Goal: Task Accomplishment & Management: Use online tool/utility

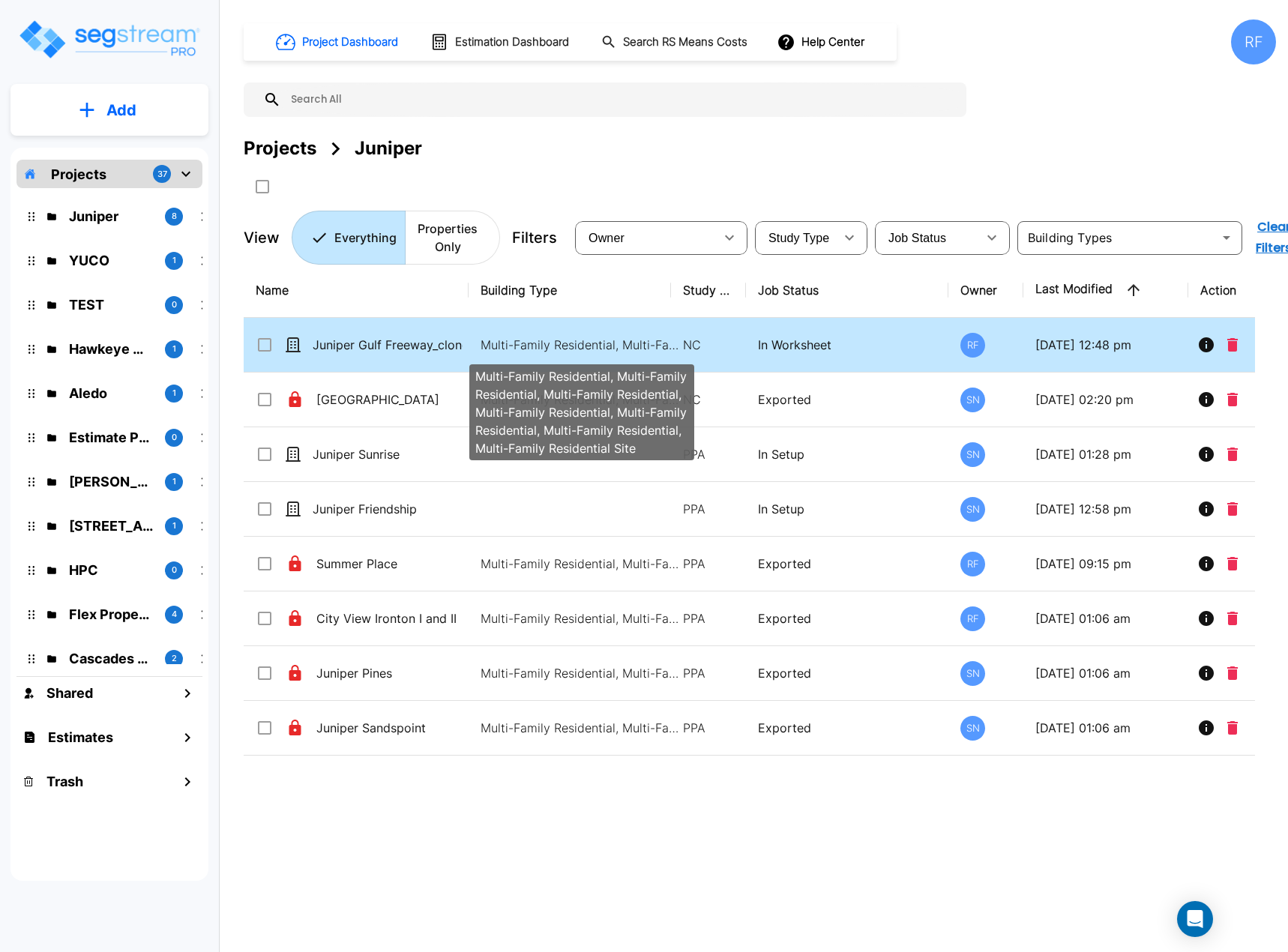
click at [494, 347] on p "Multi-Family Residential, Multi-Family Residential, Multi-Family Residential, M…" at bounding box center [581, 344] width 202 height 18
checkbox input "true"
click at [494, 347] on p "Multi-Family Residential, Multi-Family Residential, Multi-Family Residential, M…" at bounding box center [581, 344] width 202 height 18
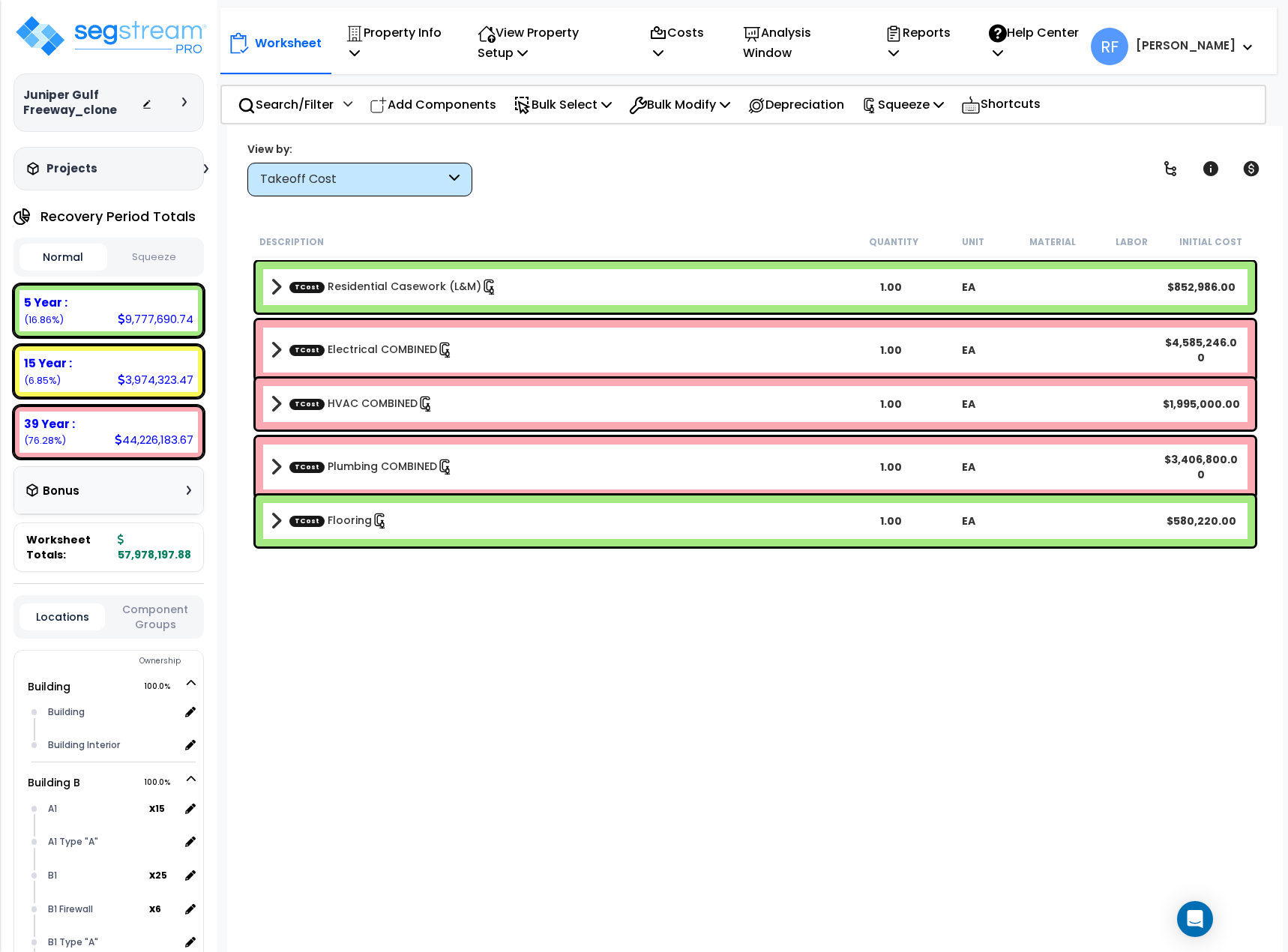
click at [436, 186] on div "Takeoff Cost" at bounding box center [353, 179] width 185 height 17
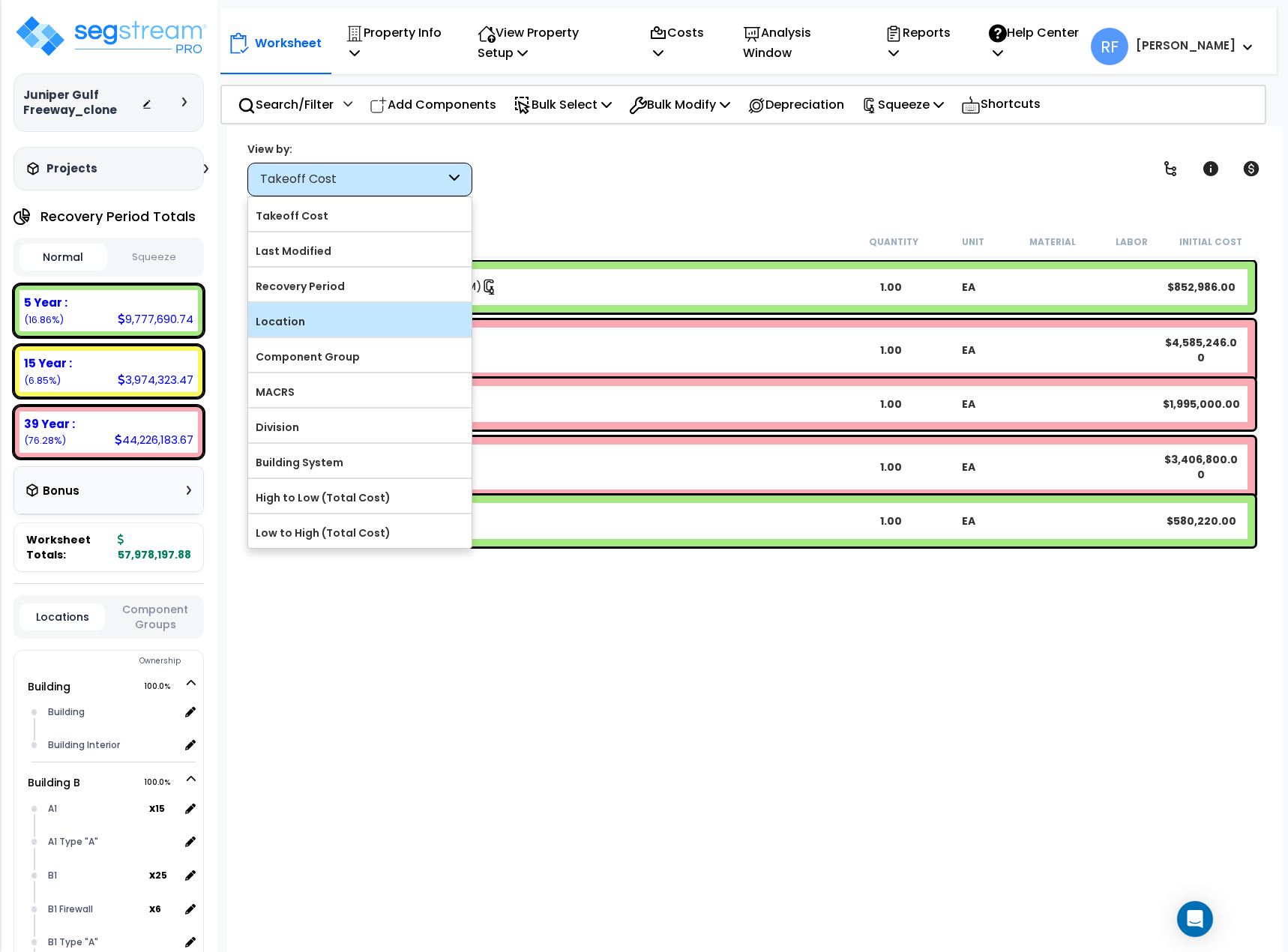
click at [373, 332] on label "Location" at bounding box center [360, 322] width 223 height 23
click at [0, 0] on input "Location" at bounding box center [0, 0] width 0 height 0
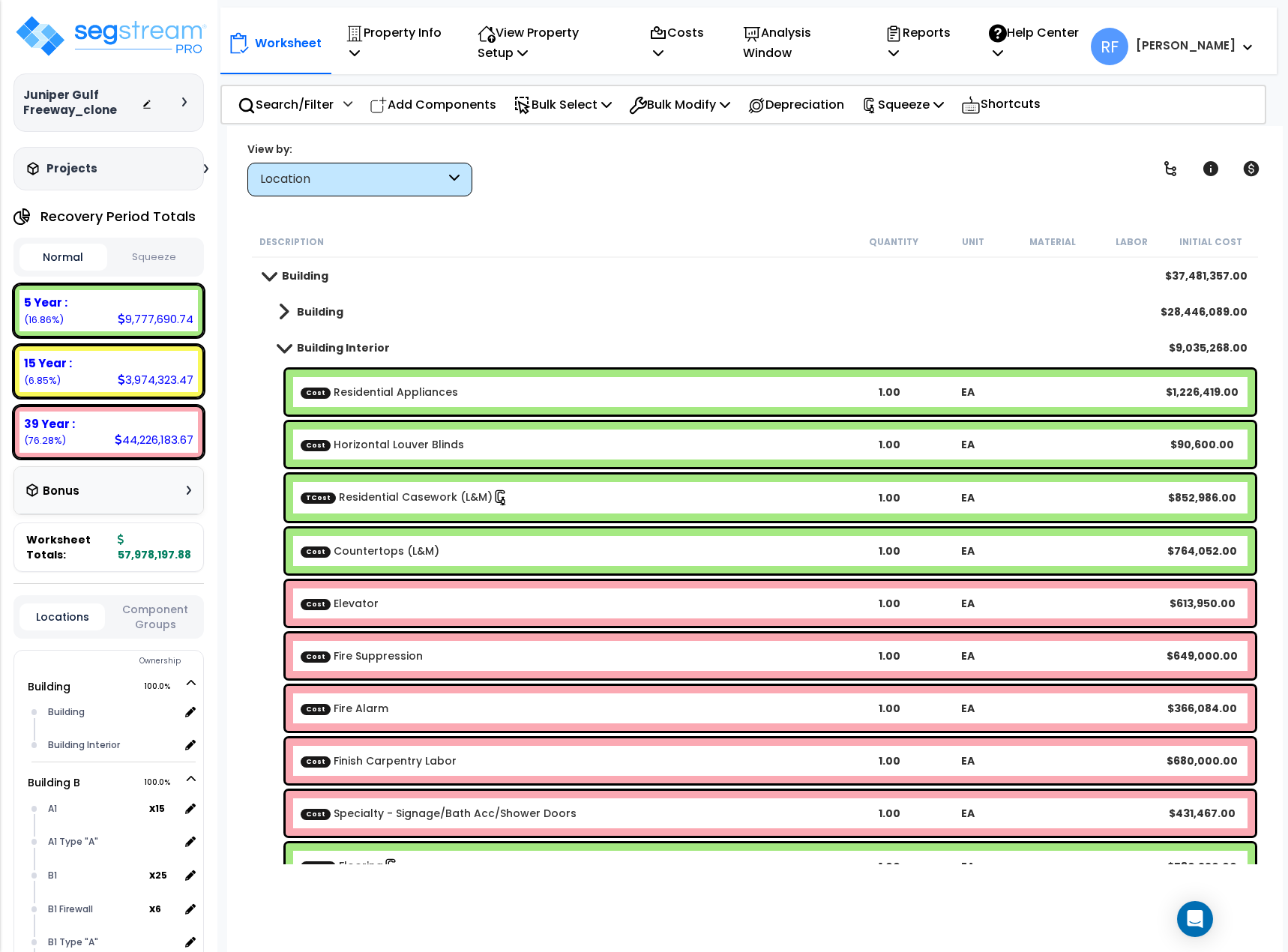
click at [273, 270] on link "Building" at bounding box center [295, 276] width 65 height 21
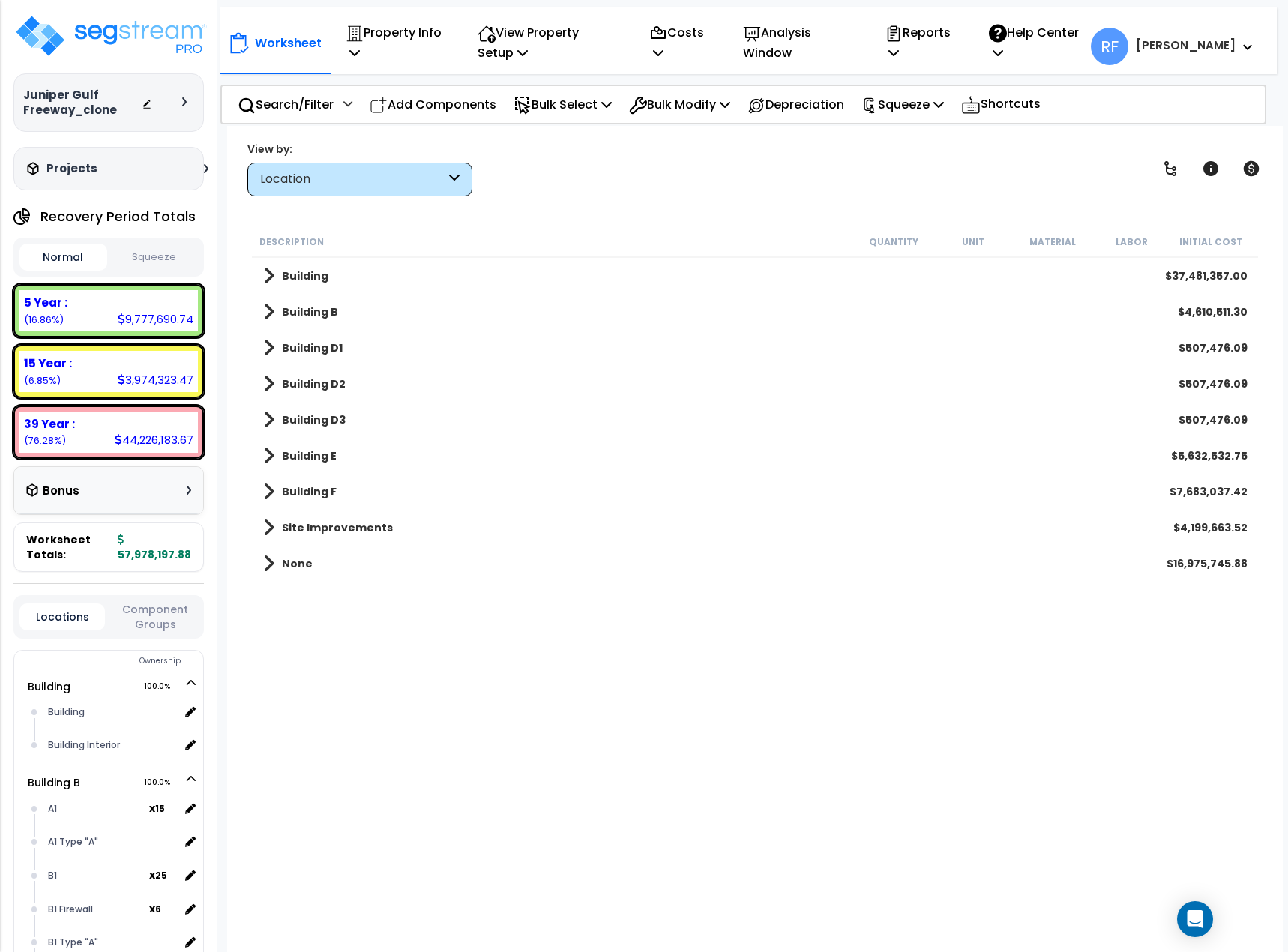
click at [160, 259] on button "Squeeze" at bounding box center [155, 257] width 88 height 27
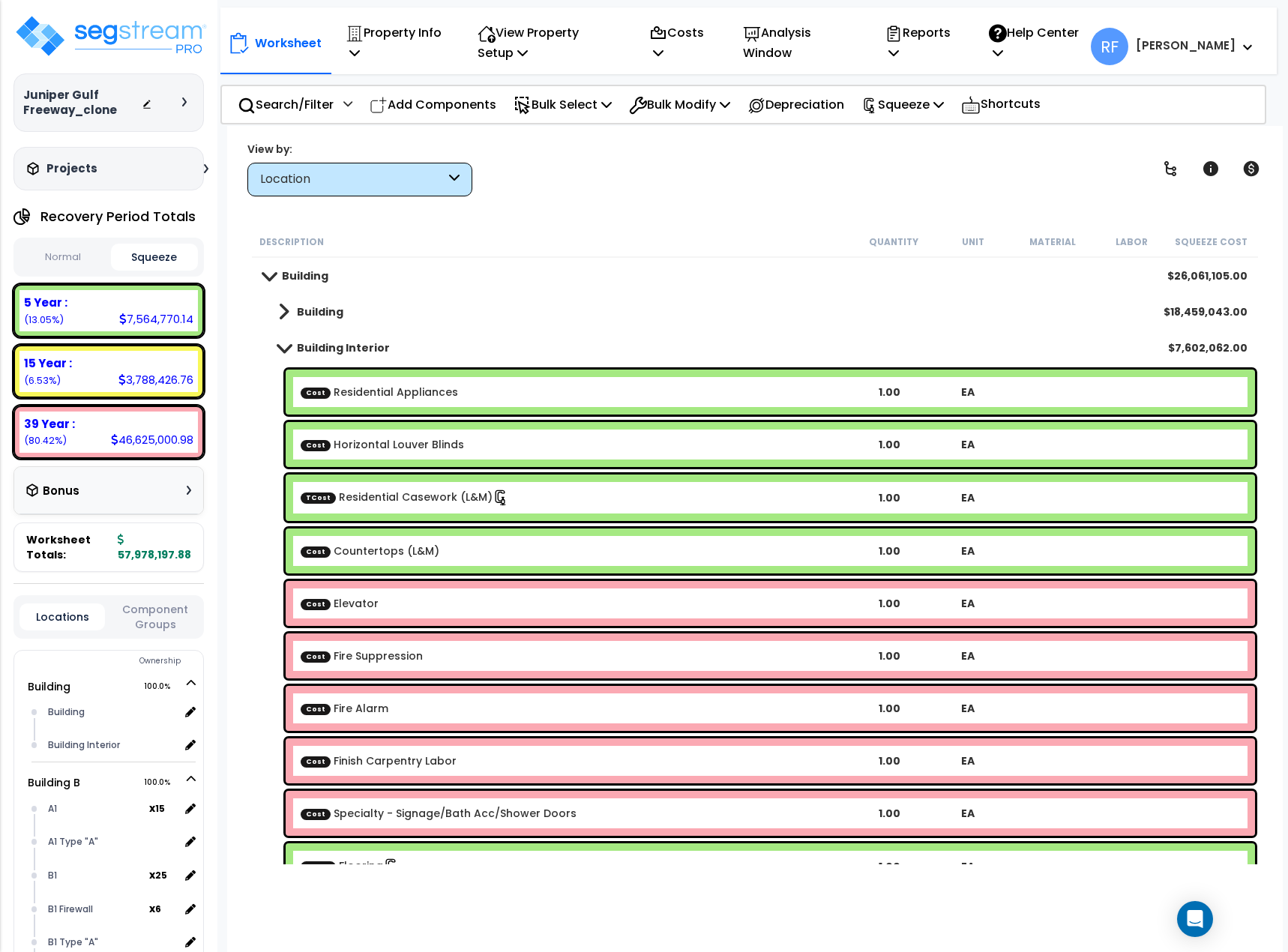
click at [306, 274] on b "Building" at bounding box center [305, 276] width 47 height 15
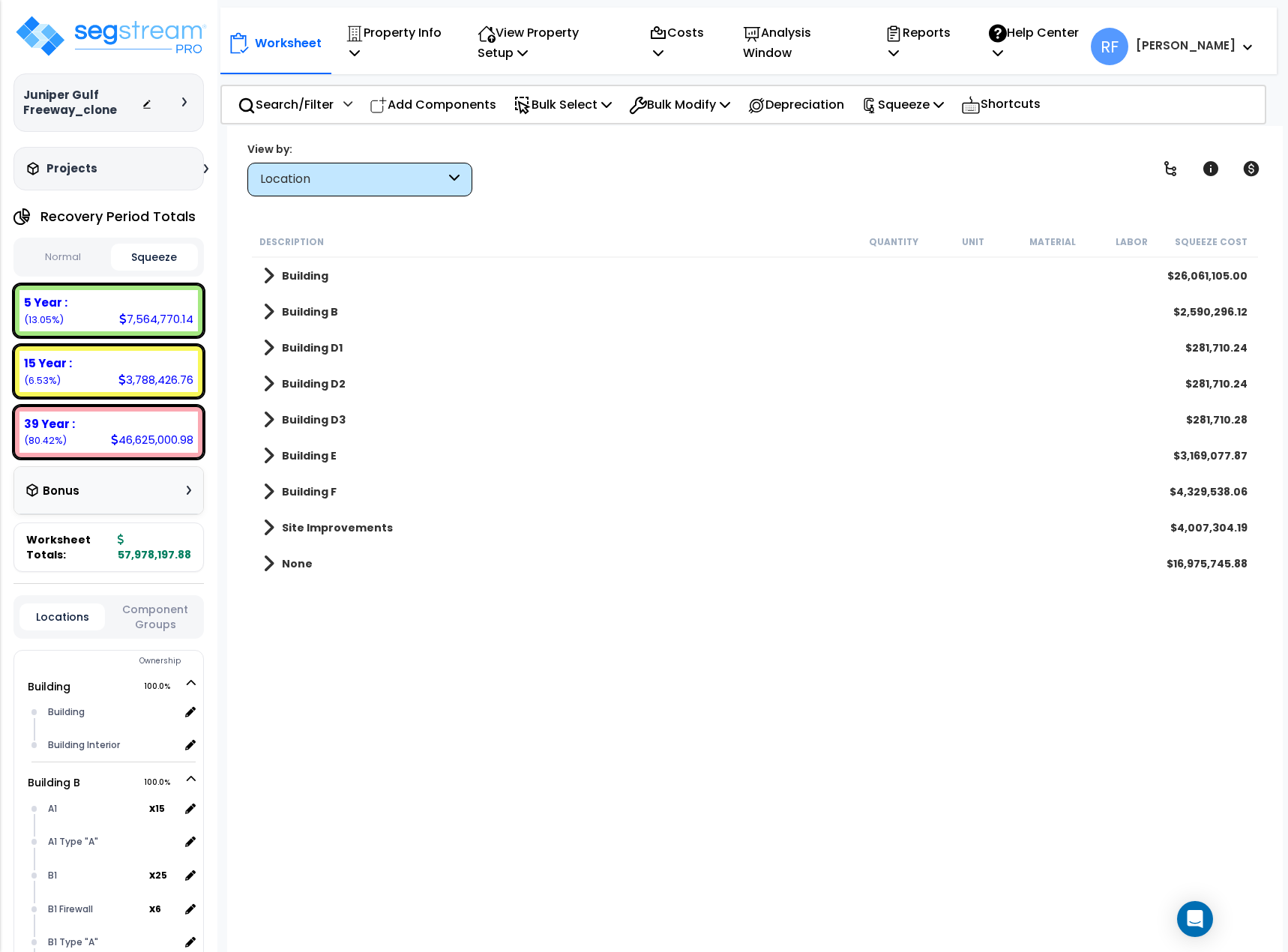
click at [490, 810] on div "Description Quantity Unit Material Labor Squeeze Cost Building $26,061,105.00 B…" at bounding box center [756, 545] width 1011 height 638
click at [58, 261] on button "Normal" at bounding box center [63, 257] width 88 height 27
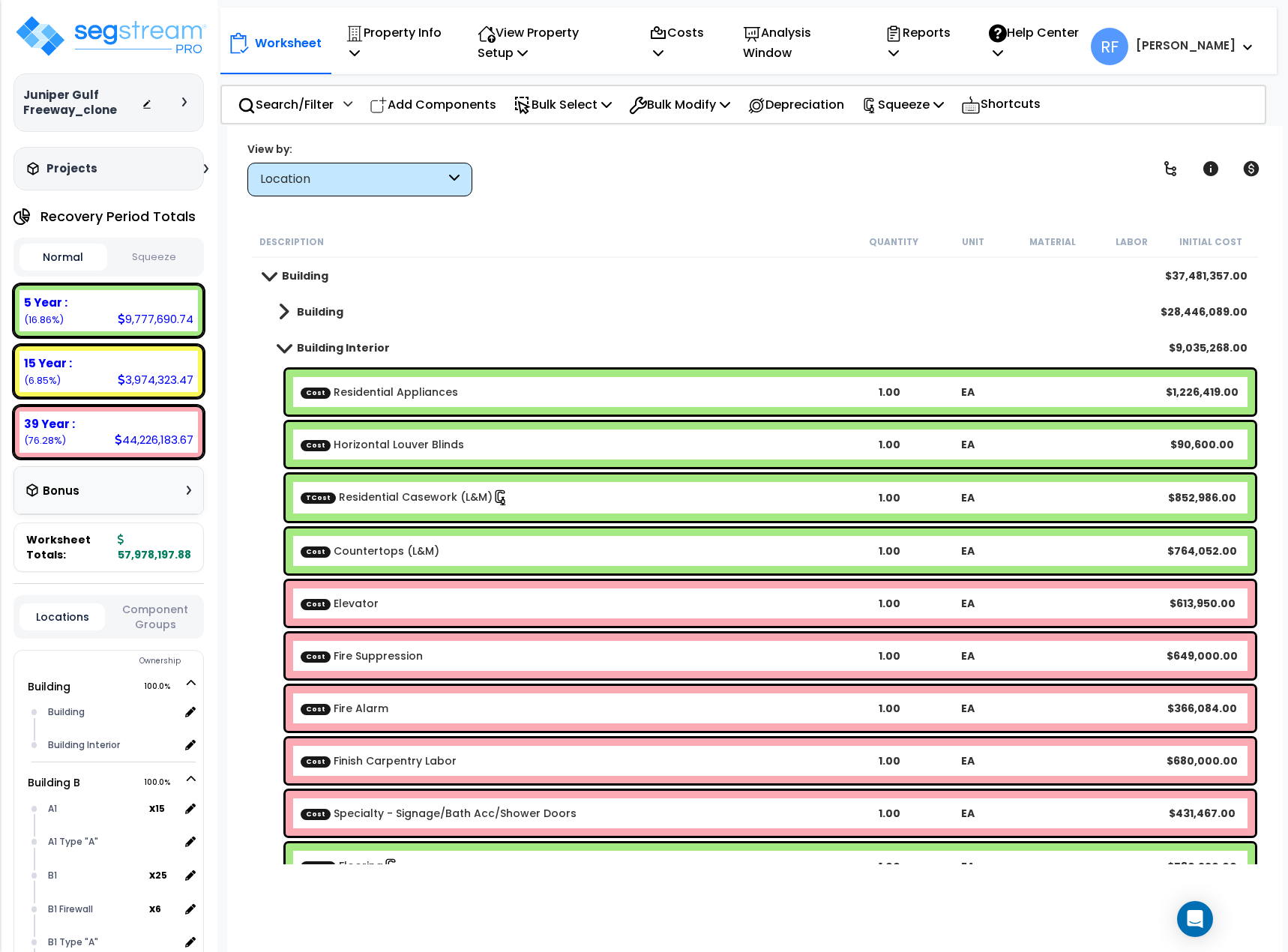
click at [305, 268] on link "Building" at bounding box center [295, 276] width 65 height 21
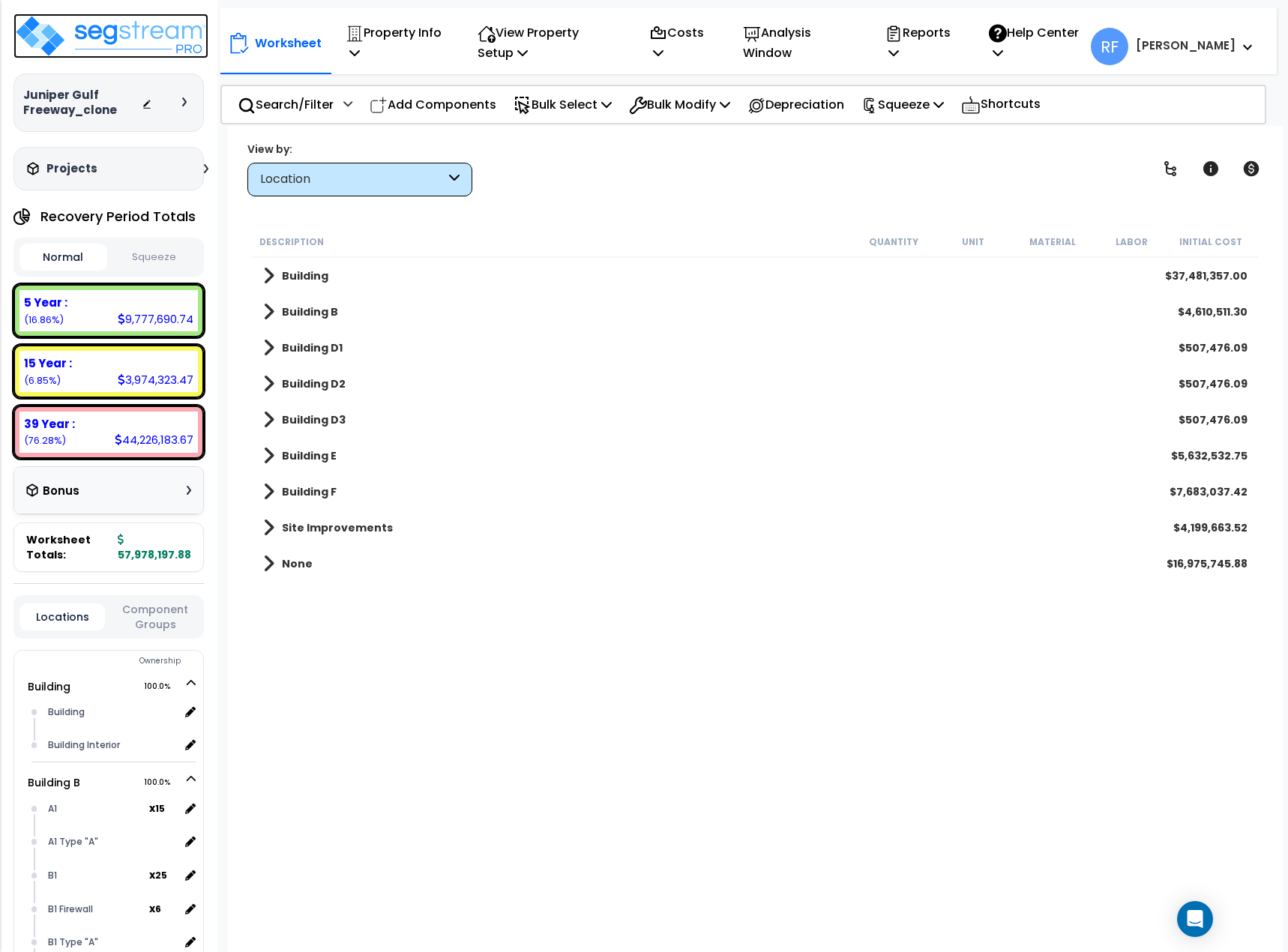
click at [142, 23] on img at bounding box center [111, 36] width 195 height 45
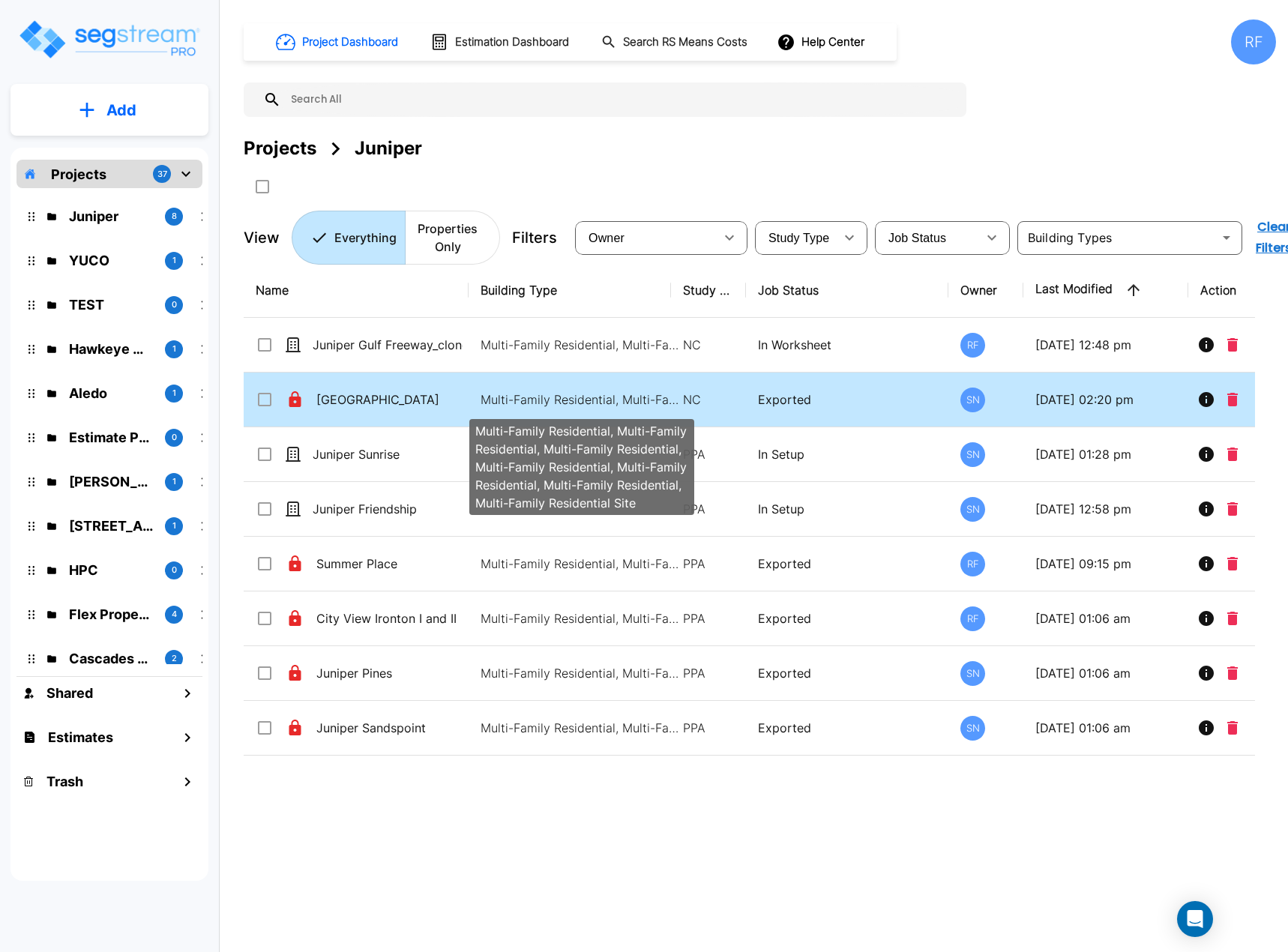
click at [502, 399] on p "Multi-Family Residential, Multi-Family Residential, Multi-Family Residential, M…" at bounding box center [581, 399] width 202 height 18
checkbox input "true"
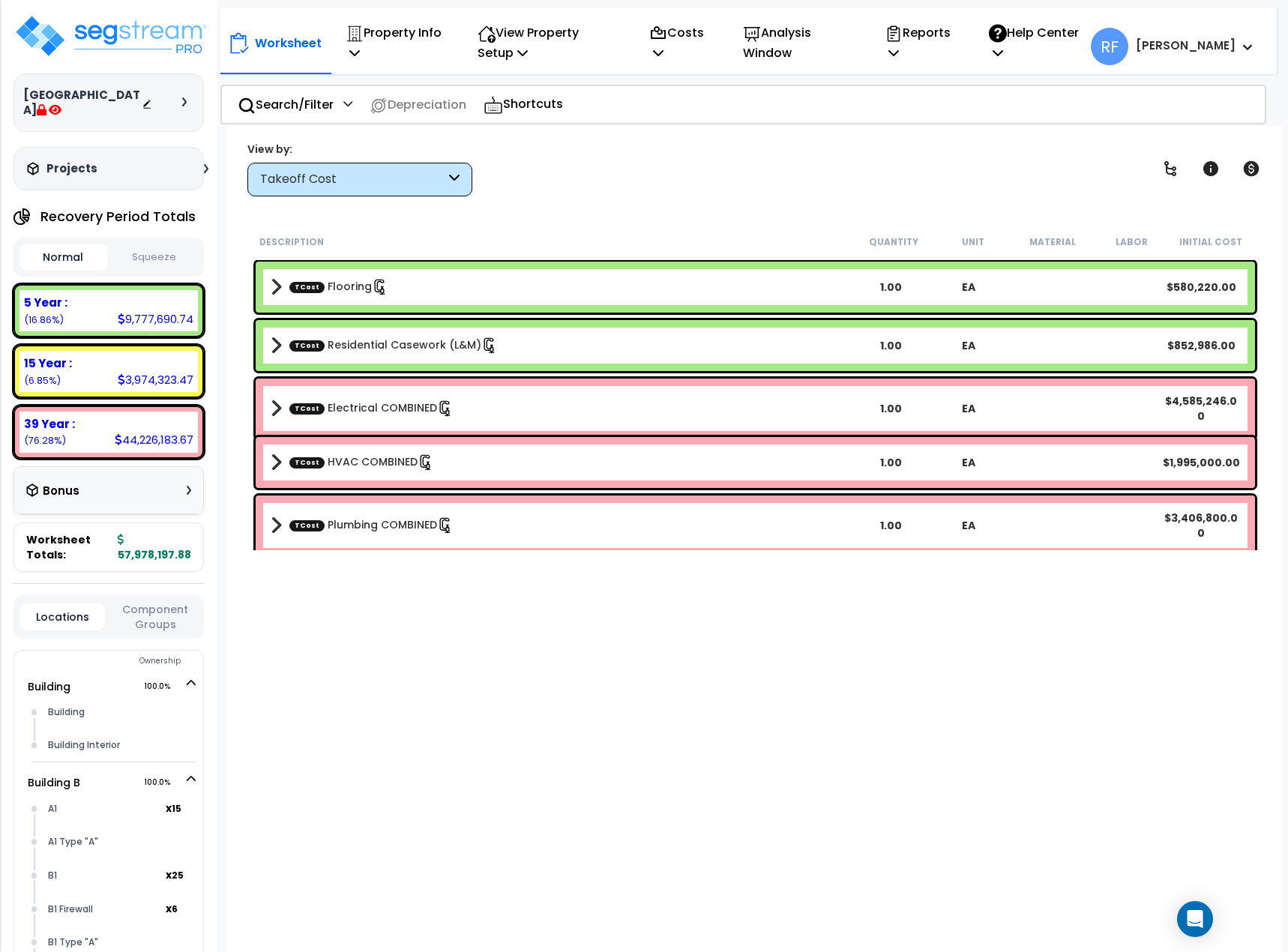
click at [328, 180] on div "Takeoff Cost" at bounding box center [353, 179] width 185 height 17
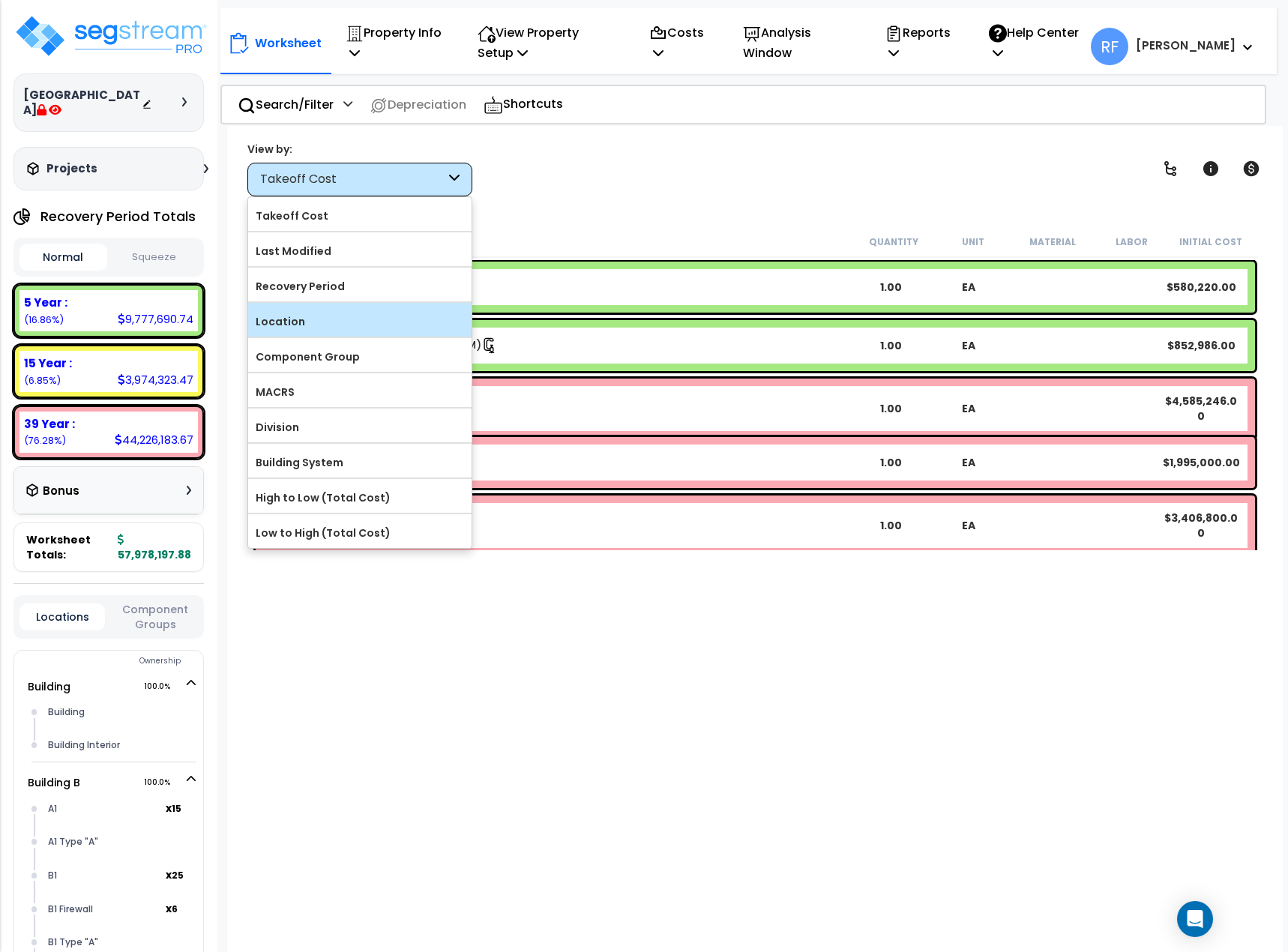
click at [308, 328] on label "Location" at bounding box center [360, 322] width 223 height 23
click at [0, 0] on input "Location" at bounding box center [0, 0] width 0 height 0
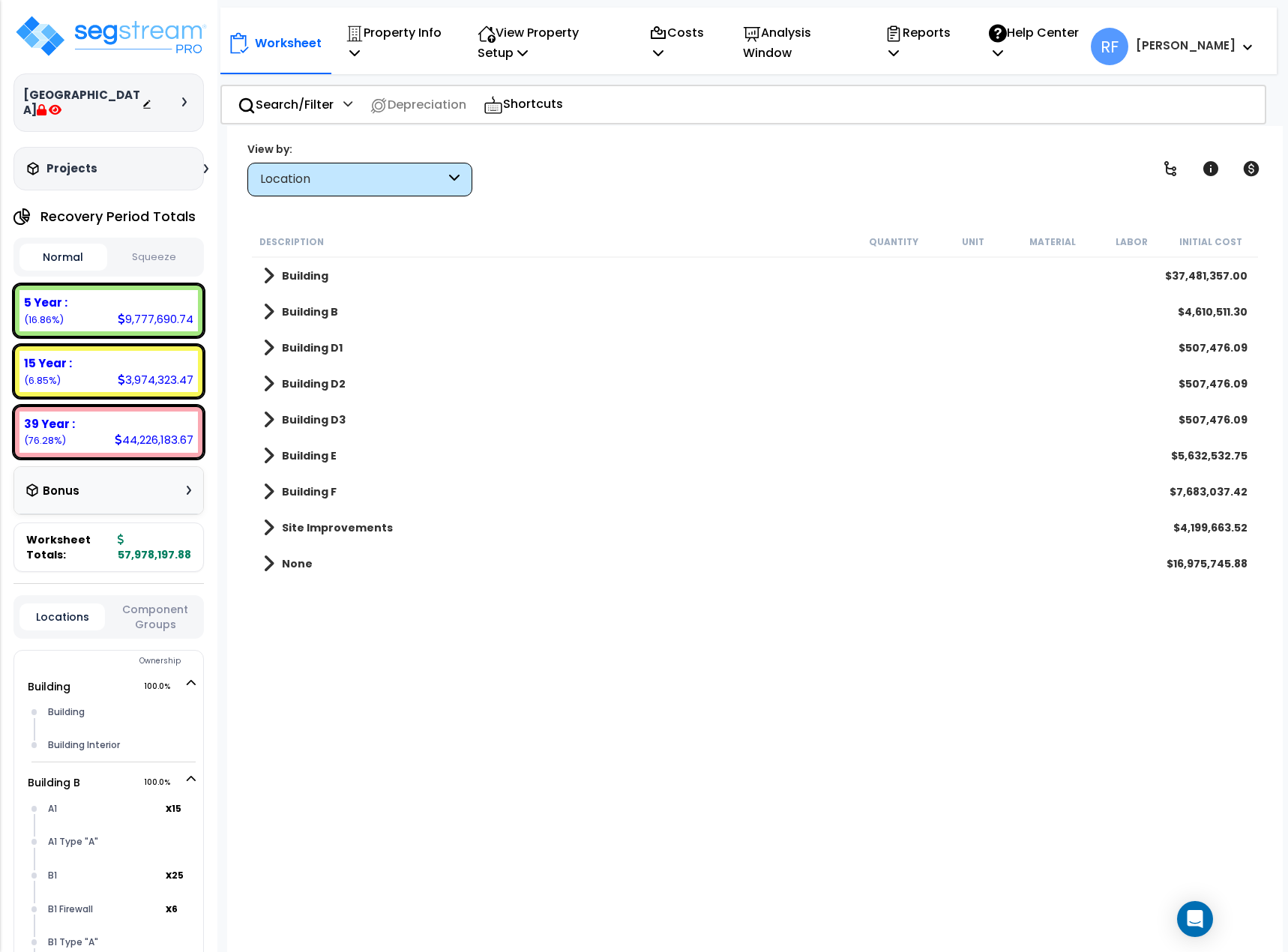
click at [165, 253] on button "Squeeze" at bounding box center [155, 257] width 88 height 27
click at [65, 249] on button "Normal" at bounding box center [63, 257] width 88 height 27
click at [137, 247] on button "Squeeze" at bounding box center [155, 257] width 88 height 27
click at [69, 248] on button "Normal" at bounding box center [63, 257] width 88 height 27
click at [117, 250] on button "Squeeze" at bounding box center [155, 257] width 88 height 27
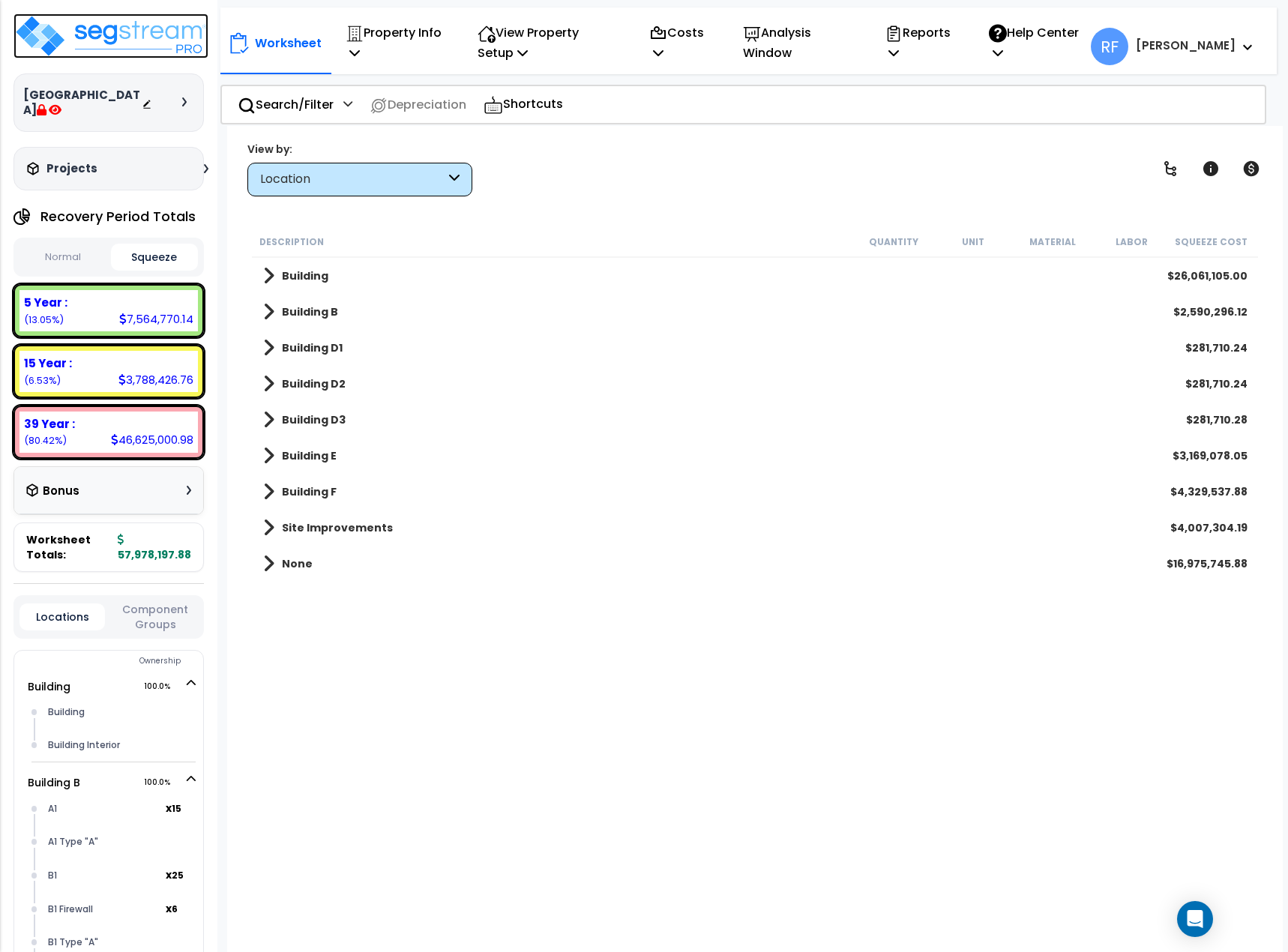
click at [181, 26] on img at bounding box center [111, 36] width 195 height 45
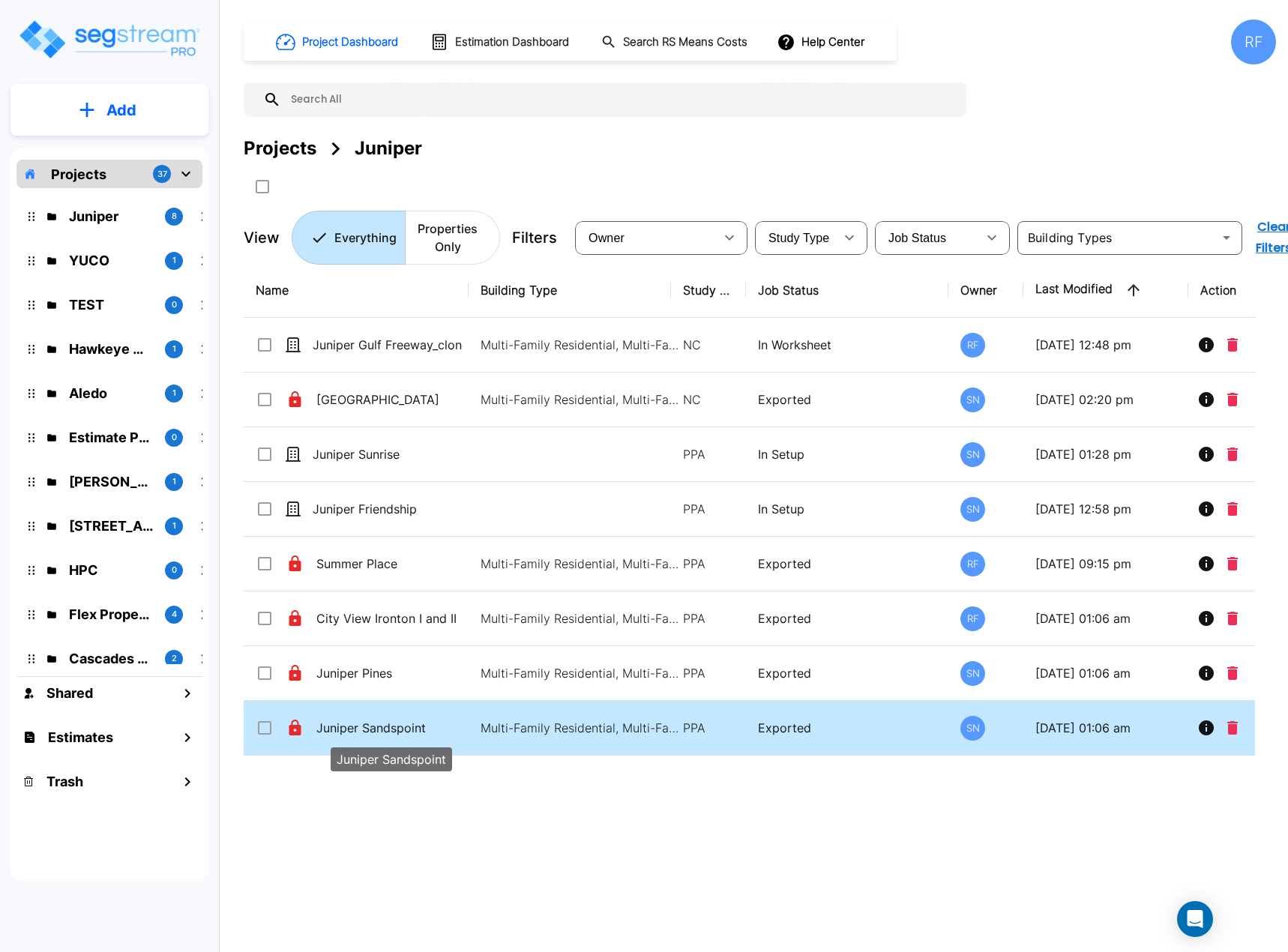
click at [373, 729] on p "Juniper Sandspoint" at bounding box center [391, 728] width 150 height 18
checkbox input "false"
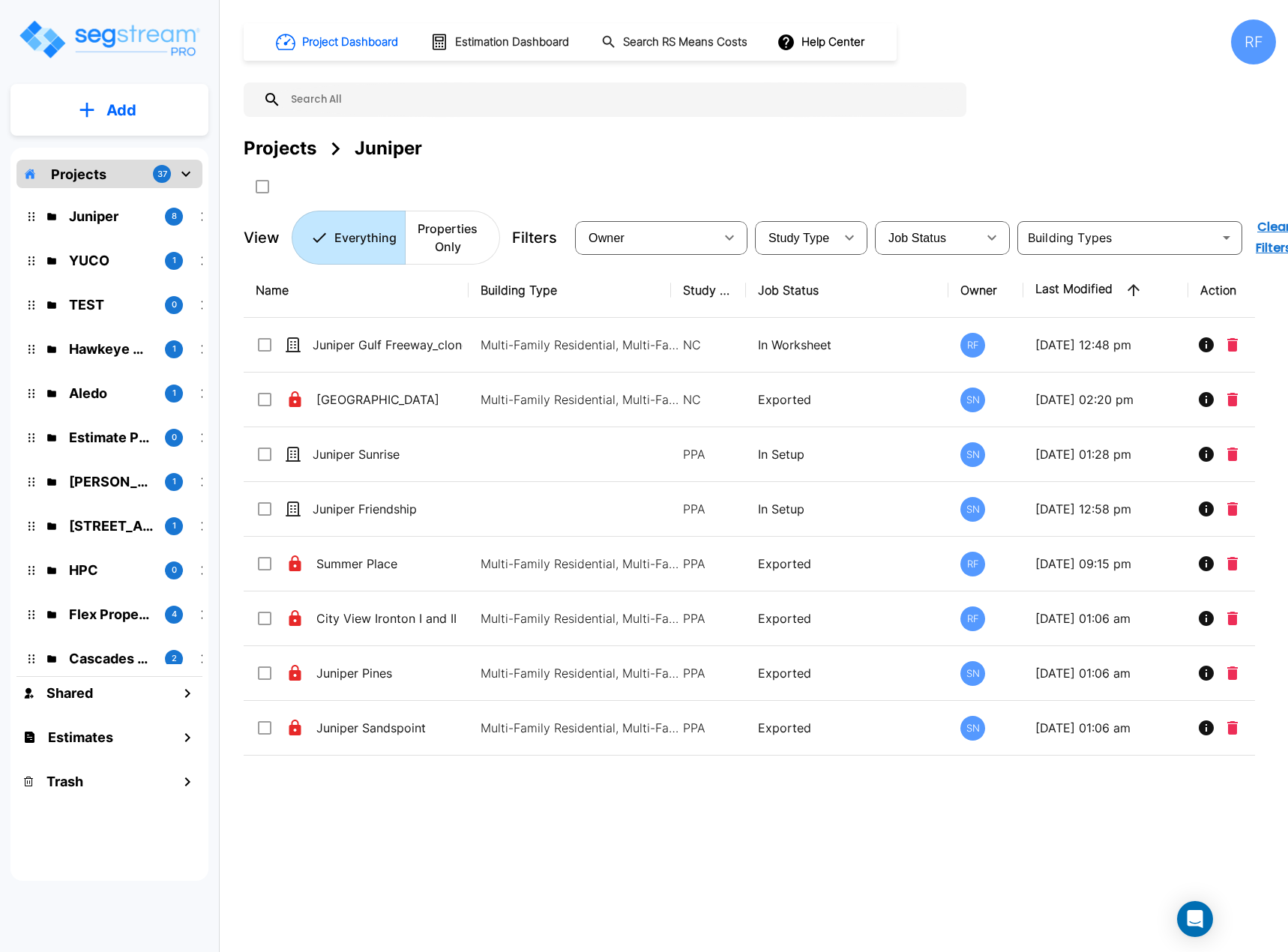
click at [1150, 104] on div "Project Dashboard Estimation Dashboard Search RS Means Costs Help Center RF Pro…" at bounding box center [760, 142] width 1032 height 245
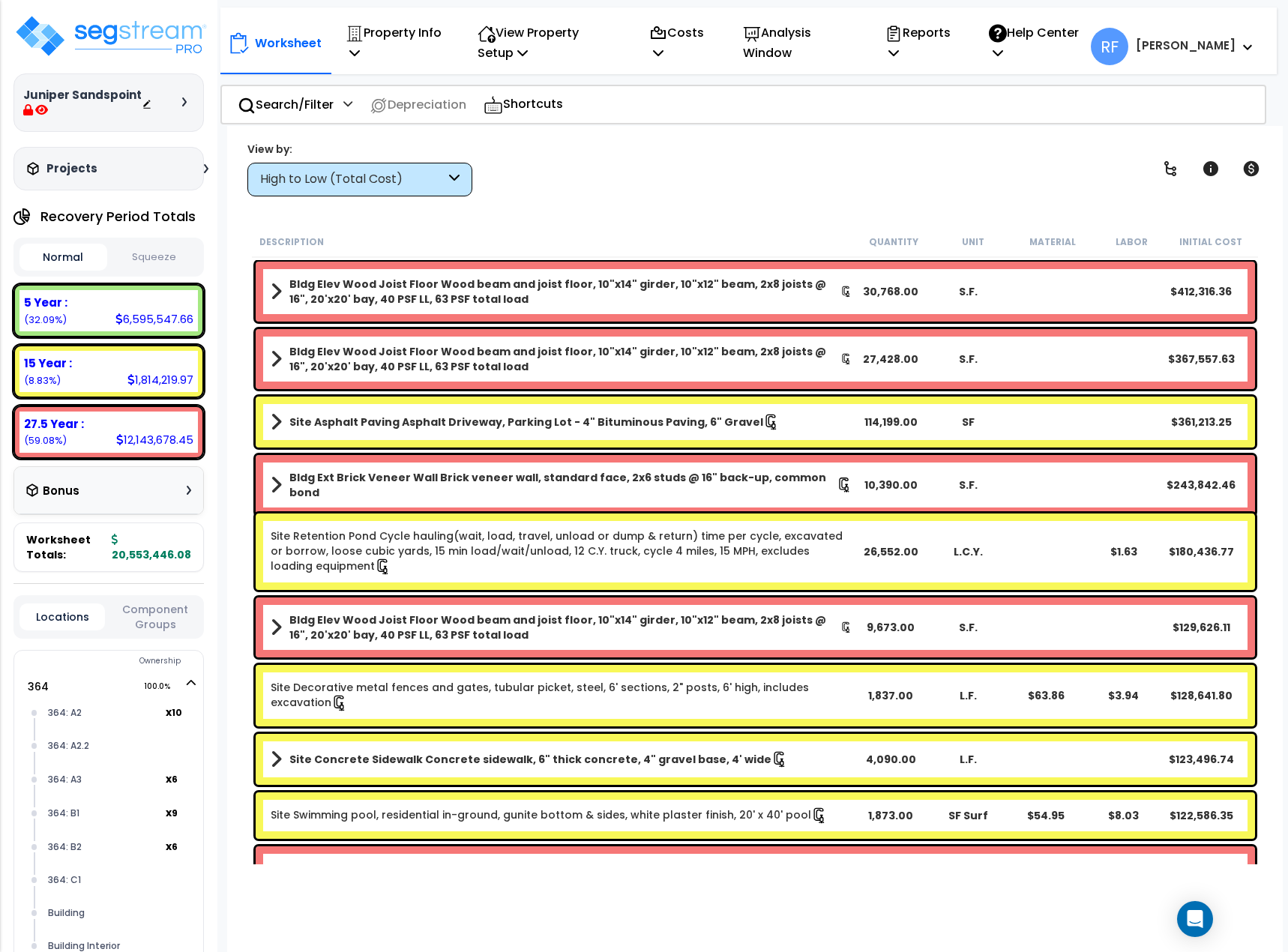
click at [392, 183] on div "High to Low (Total Cost)" at bounding box center [353, 179] width 185 height 17
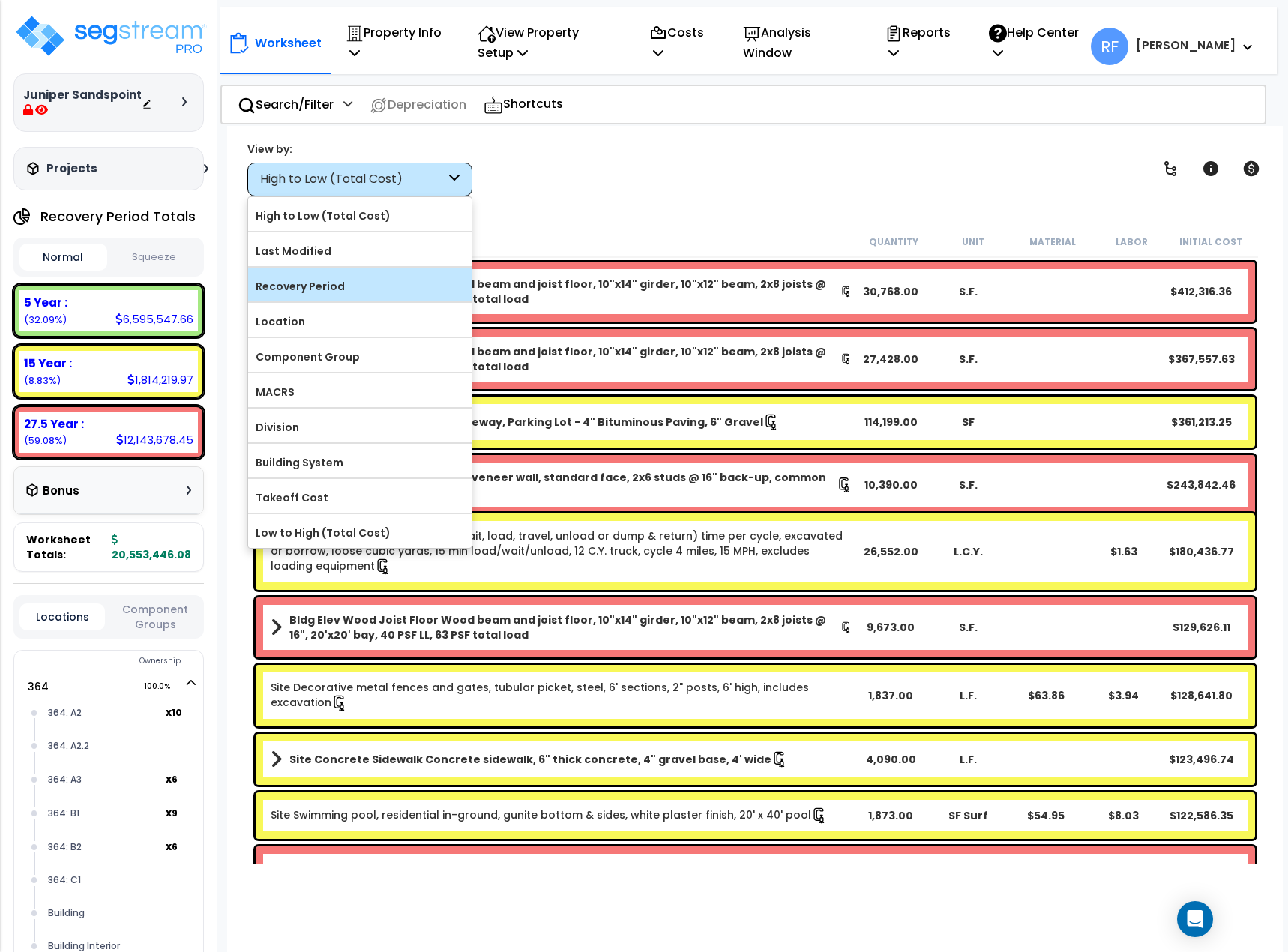
click at [348, 278] on label "Recovery Period" at bounding box center [360, 286] width 223 height 23
click at [0, 0] on input "Recovery Period" at bounding box center [0, 0] width 0 height 0
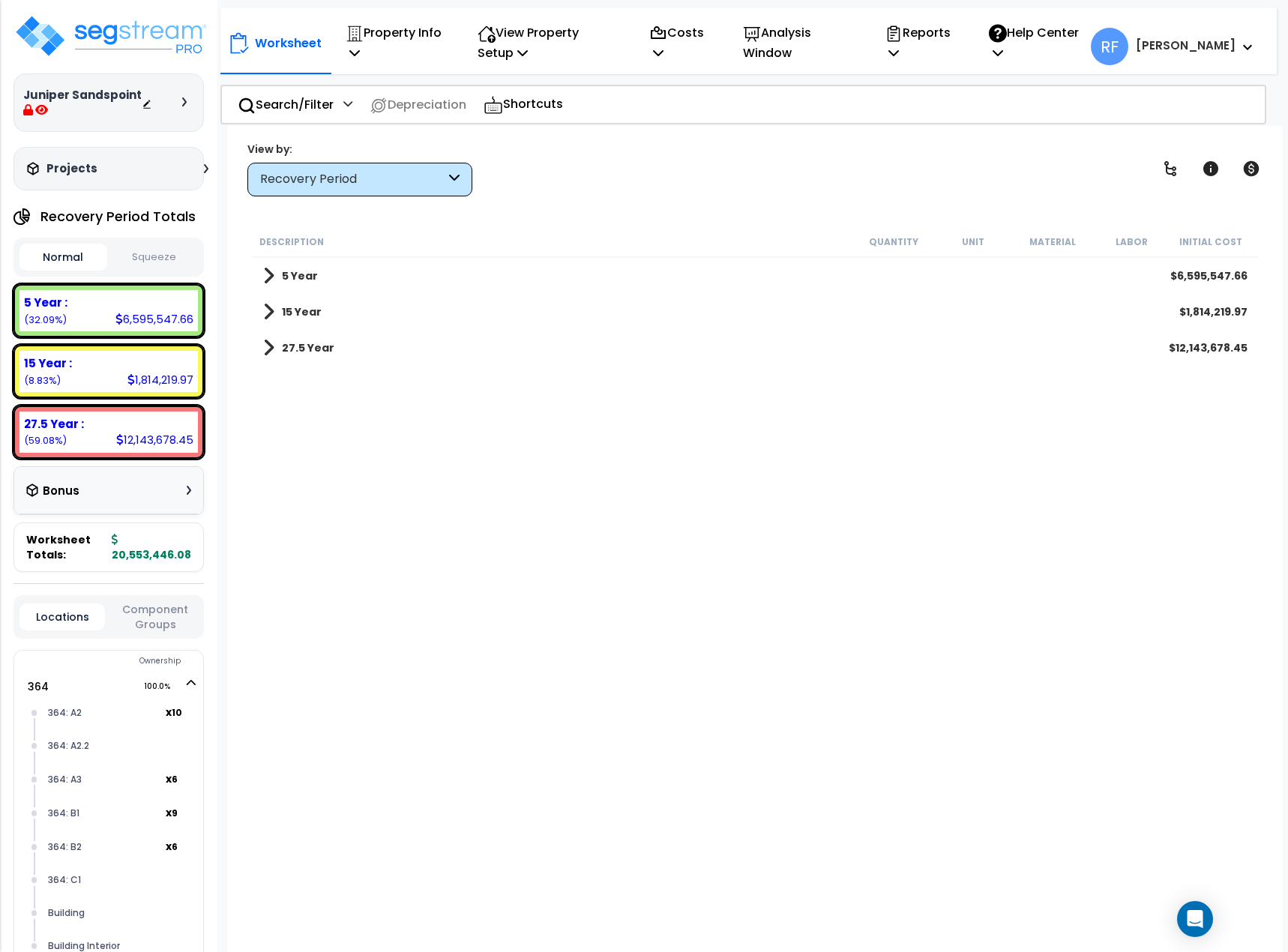
click at [165, 260] on button "Squeeze" at bounding box center [155, 257] width 88 height 27
click at [73, 258] on button "Normal" at bounding box center [63, 257] width 88 height 27
click at [142, 257] on button "Squeeze" at bounding box center [155, 257] width 88 height 27
click at [79, 261] on button "Normal" at bounding box center [63, 257] width 88 height 27
click at [148, 261] on button "Squeeze" at bounding box center [155, 257] width 88 height 27
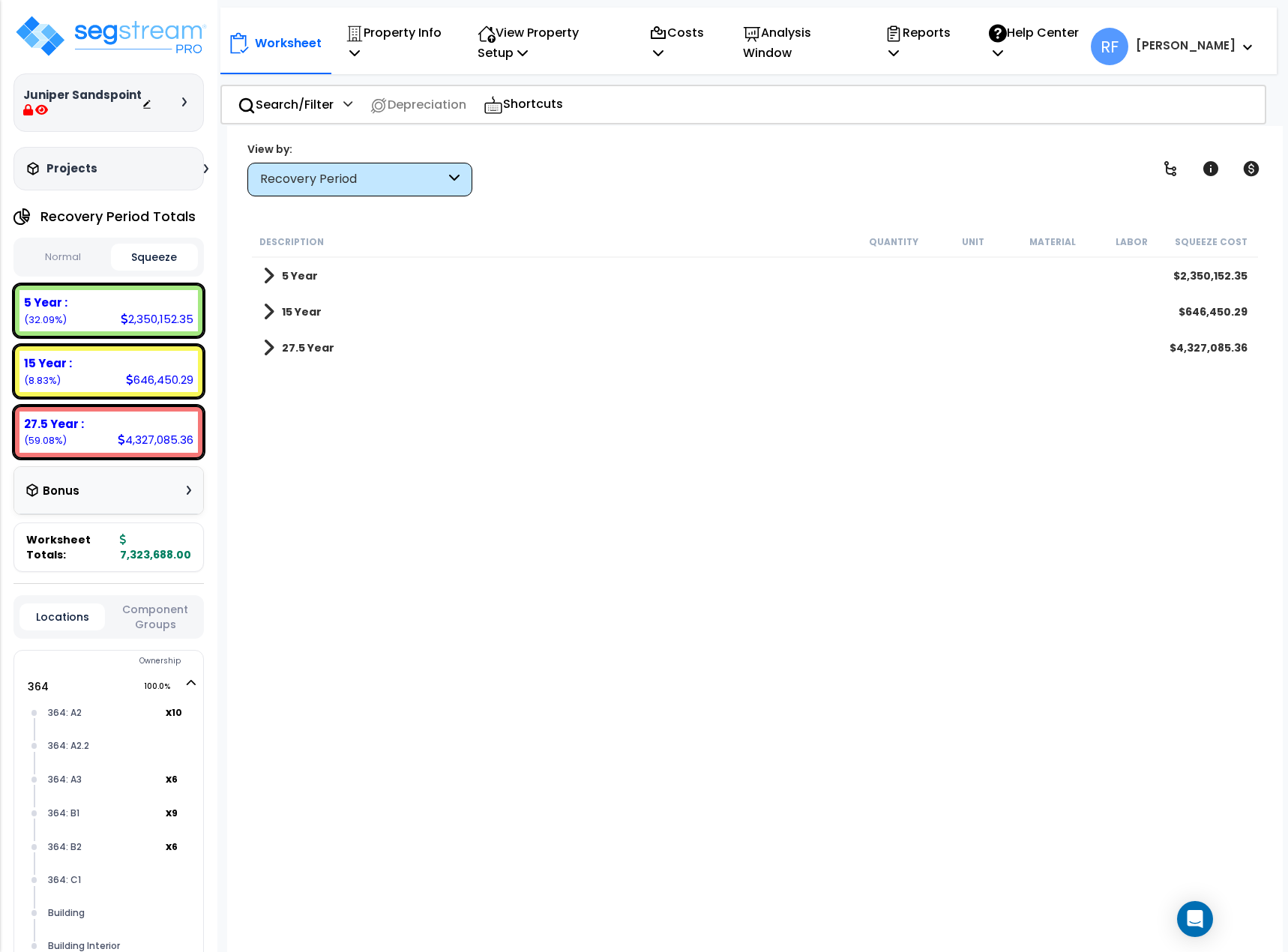
click at [81, 261] on button "Normal" at bounding box center [63, 257] width 88 height 27
click at [163, 259] on button "Squeeze" at bounding box center [155, 257] width 88 height 27
click at [56, 265] on button "Normal" at bounding box center [63, 257] width 88 height 27
click at [160, 248] on button "Squeeze" at bounding box center [155, 257] width 88 height 27
click at [64, 257] on button "Normal" at bounding box center [63, 257] width 88 height 27
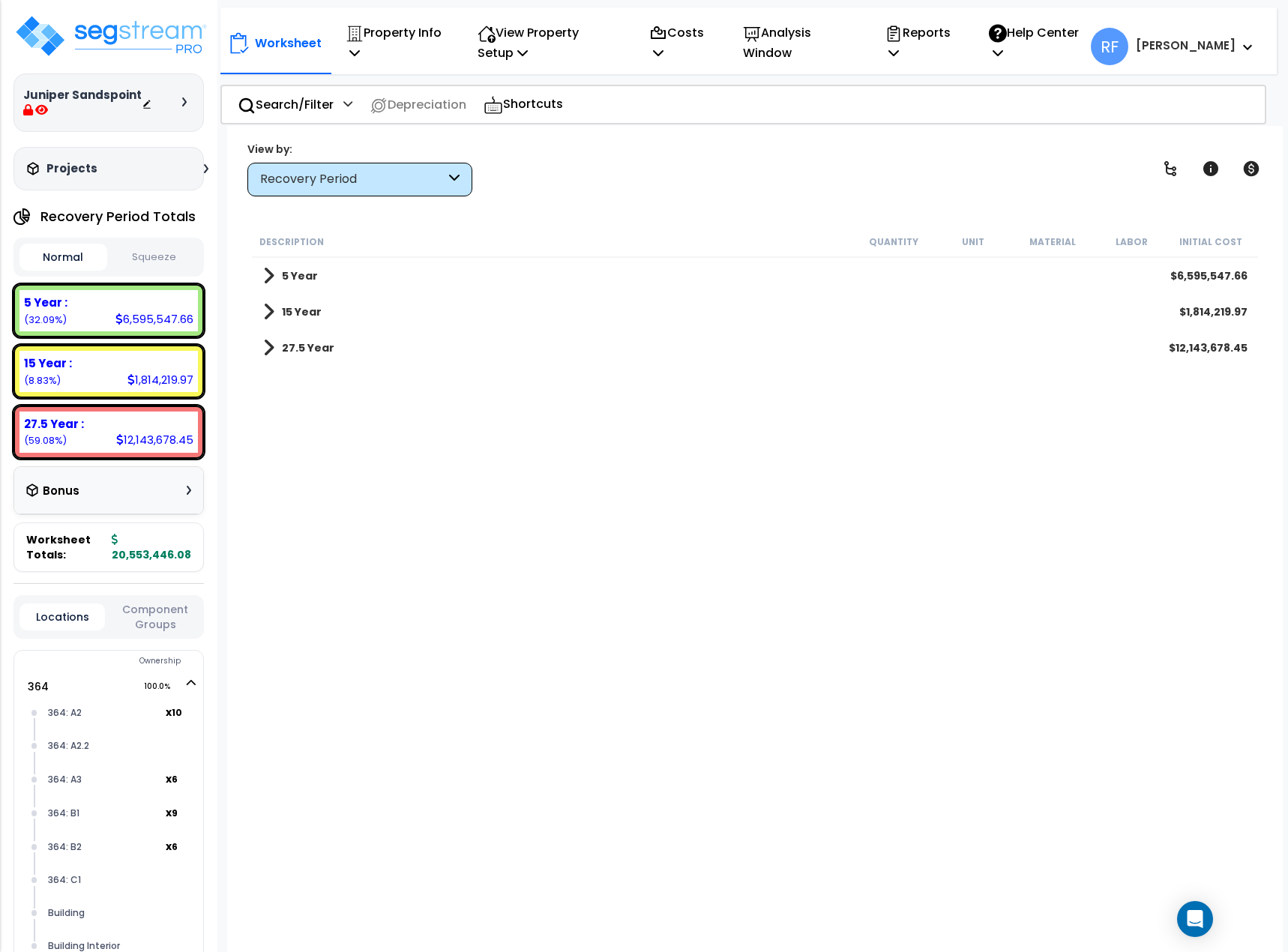
click at [134, 252] on button "Squeeze" at bounding box center [155, 257] width 88 height 27
click at [147, 17] on img at bounding box center [111, 36] width 195 height 45
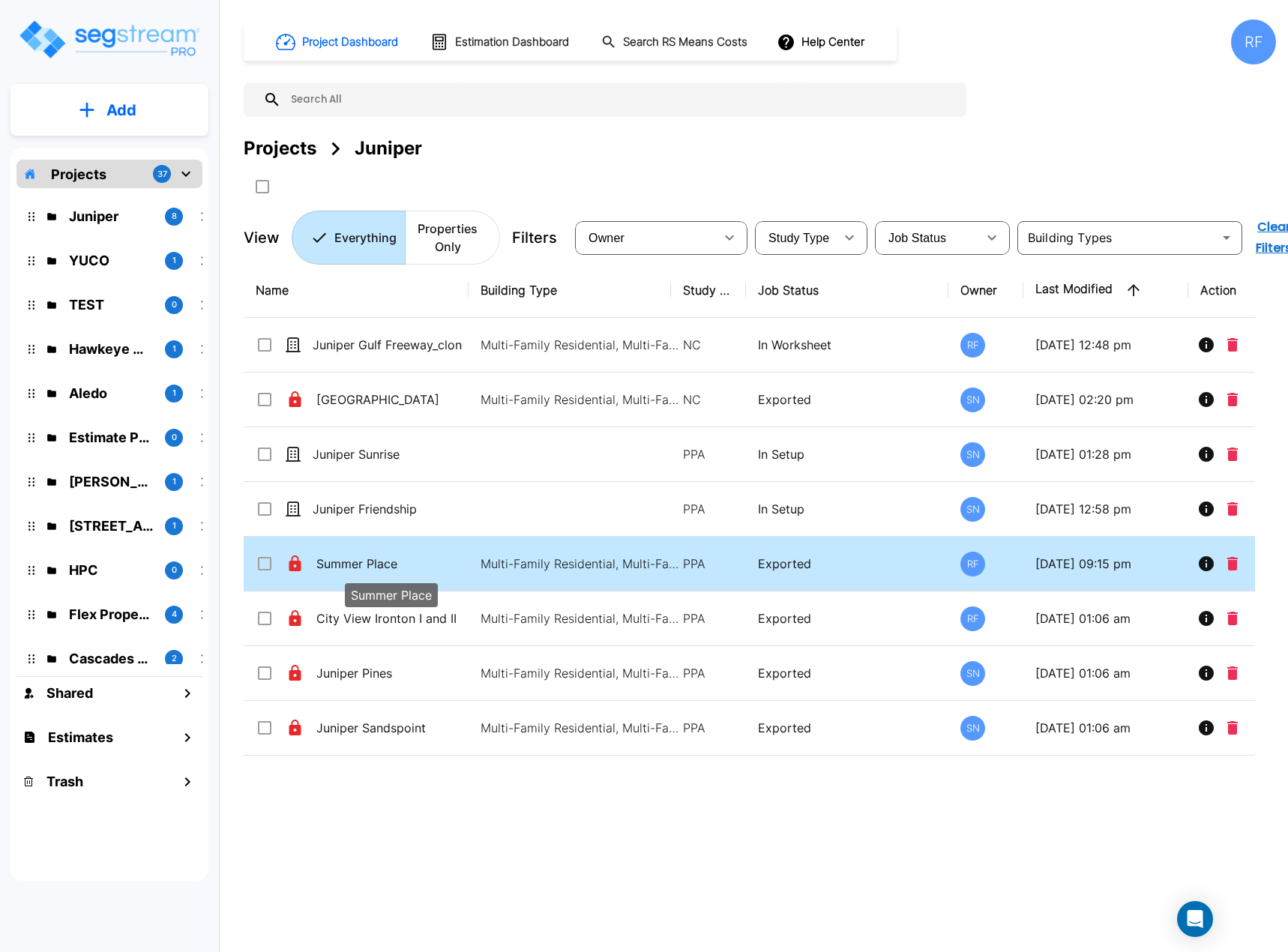
click at [402, 555] on p "Summer Place" at bounding box center [391, 564] width 150 height 18
checkbox input "true"
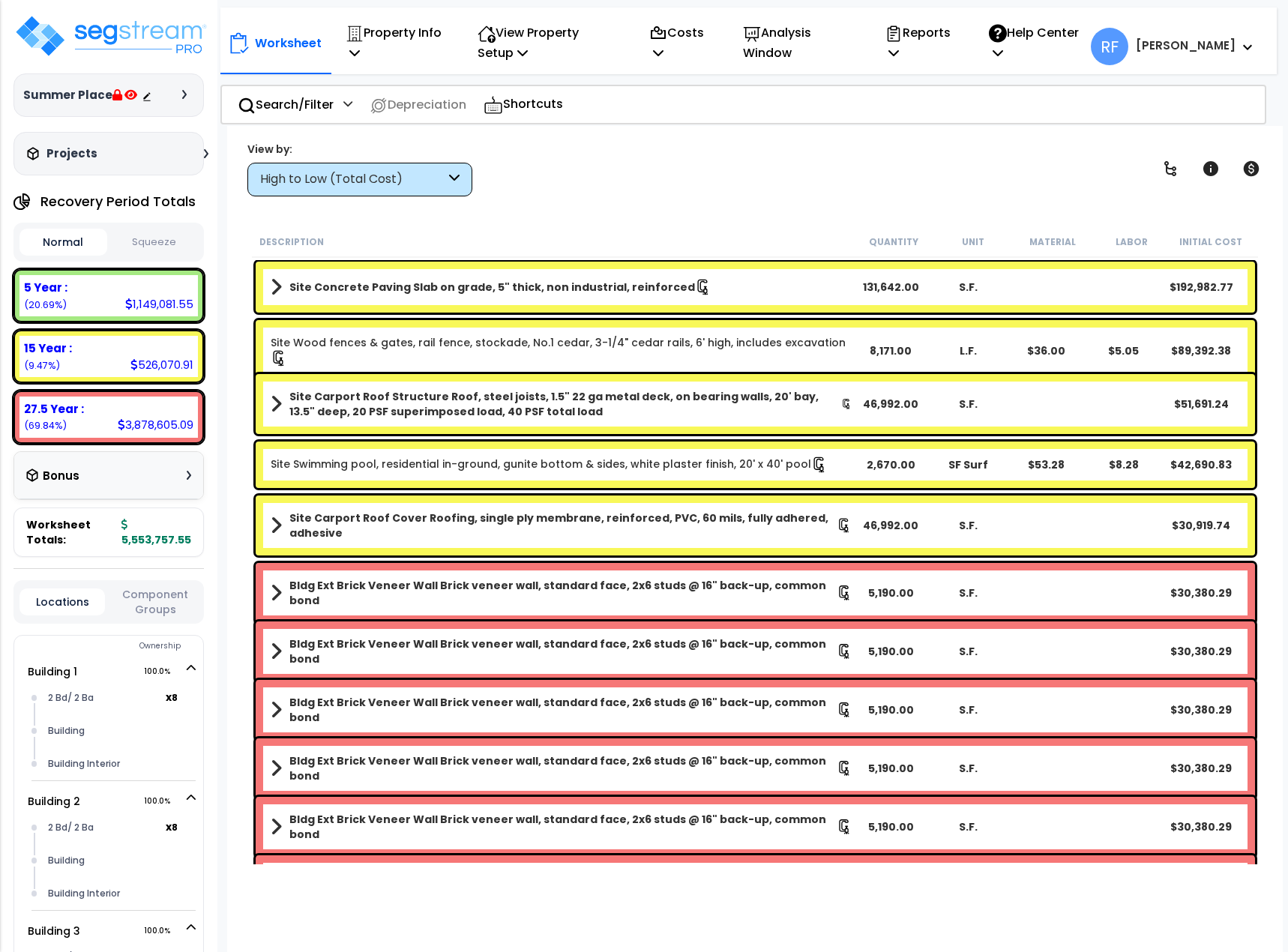
click at [152, 235] on button "Squeeze" at bounding box center [155, 242] width 88 height 27
click at [152, 236] on button "Squeeze" at bounding box center [155, 242] width 88 height 27
click at [156, 240] on button "Squeeze" at bounding box center [155, 241] width 88 height 27
click at [341, 189] on div "High to Low (Total Cost)" at bounding box center [360, 180] width 225 height 34
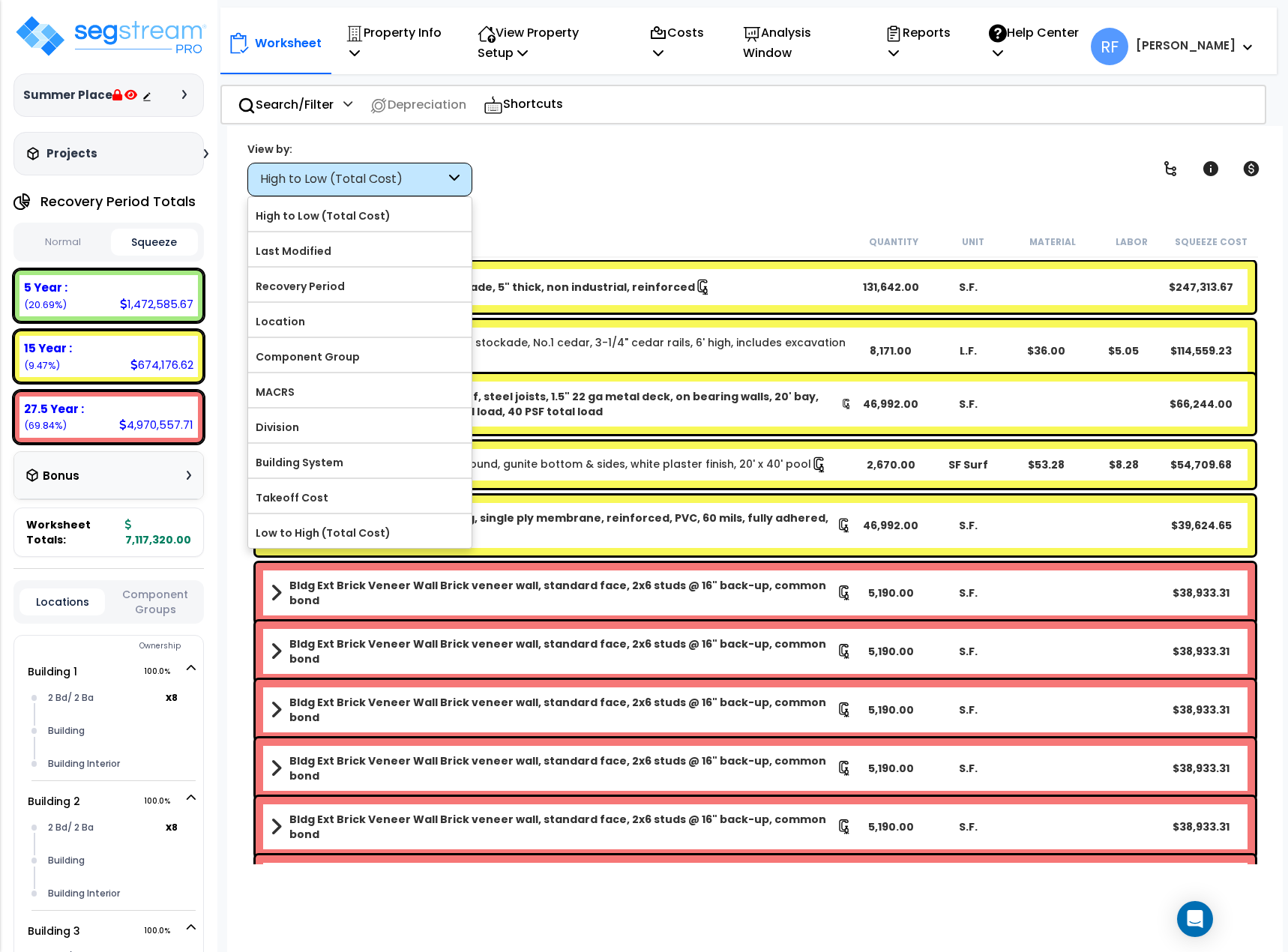
click at [54, 229] on button "Normal" at bounding box center [63, 242] width 88 height 27
click at [55, 237] on button "Normal" at bounding box center [63, 242] width 88 height 27
click at [657, 182] on div "View by: High to Low (Total Cost) High to Low (Total Cost)" at bounding box center [755, 169] width 1026 height 56
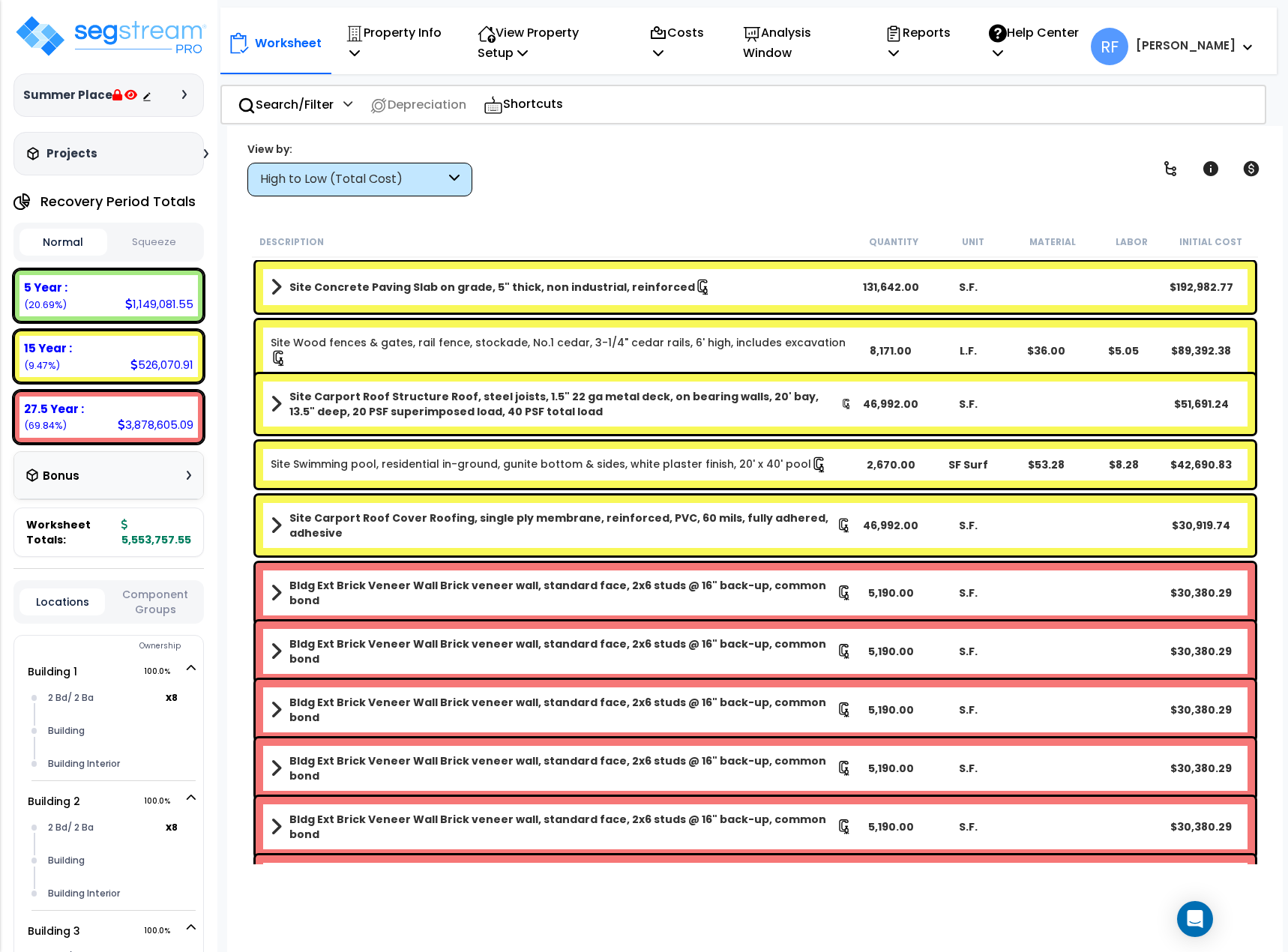
click at [144, 235] on button "Squeeze" at bounding box center [155, 242] width 88 height 27
click at [59, 243] on button "Normal" at bounding box center [63, 242] width 88 height 27
click at [154, 243] on button "Squeeze" at bounding box center [155, 242] width 88 height 27
click at [148, 43] on img at bounding box center [111, 36] width 195 height 45
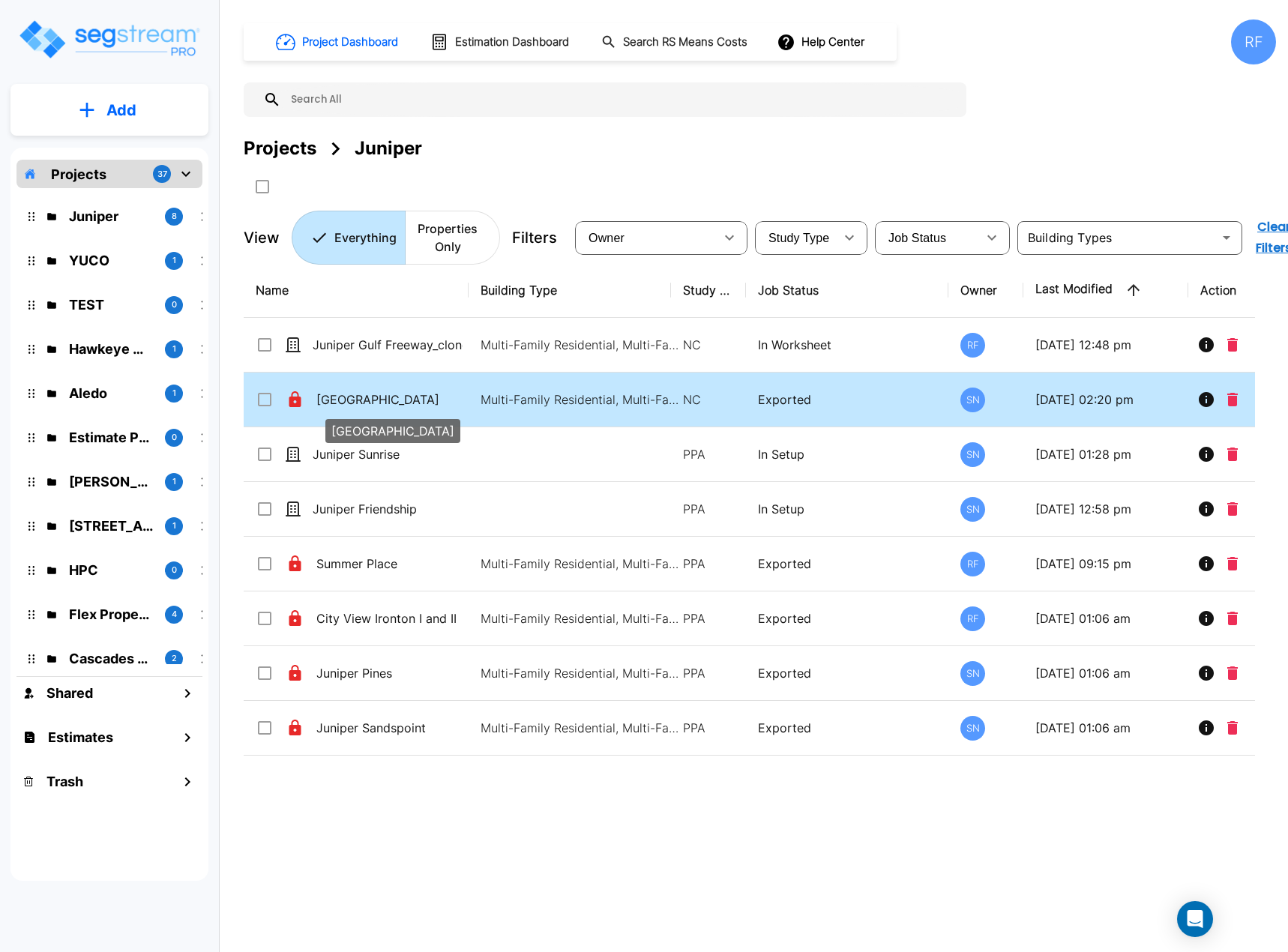
click at [344, 396] on p "[GEOGRAPHIC_DATA]" at bounding box center [391, 399] width 150 height 18
checkbox input "true"
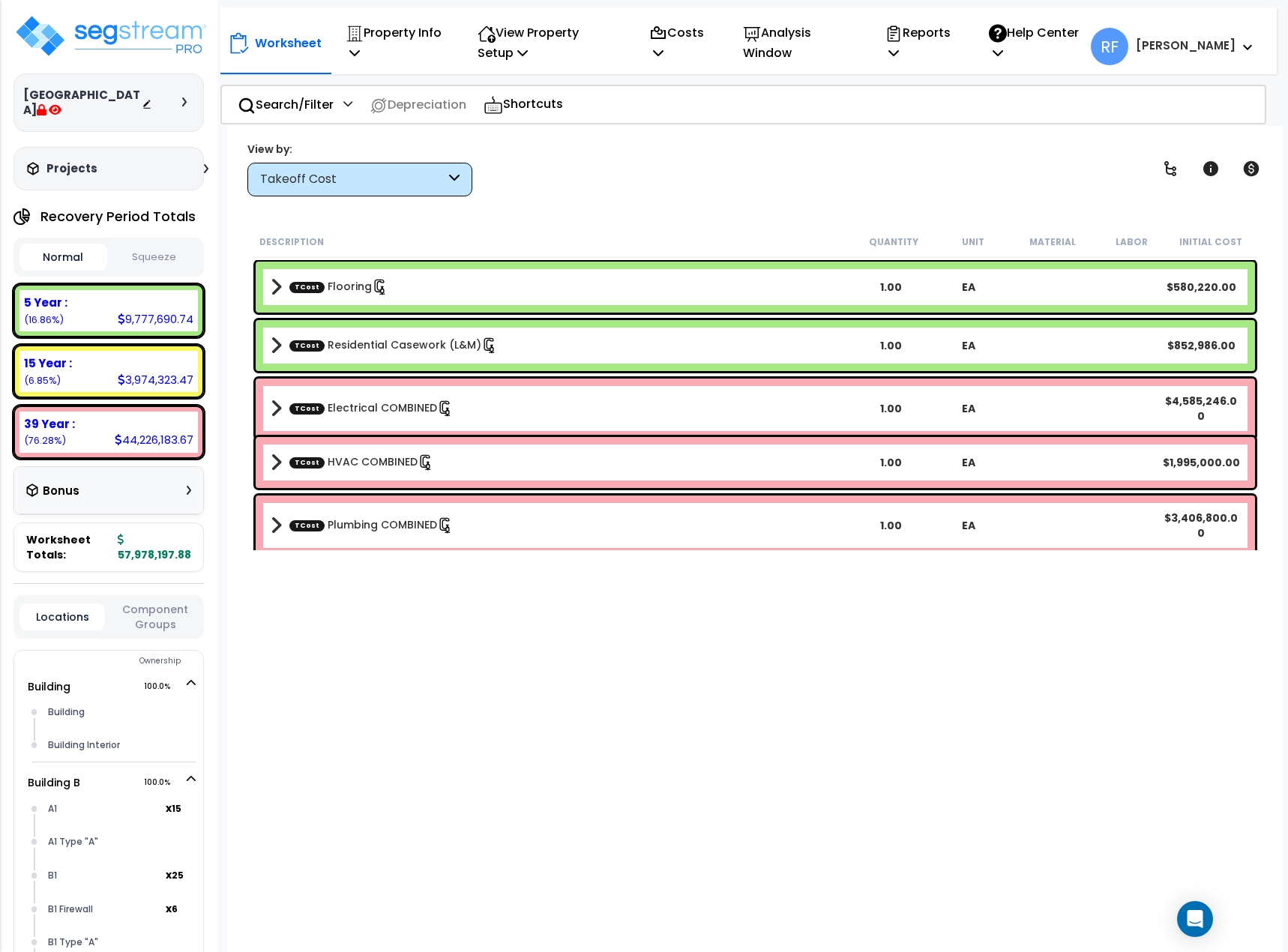
click at [162, 242] on div "Normal Squeeze" at bounding box center [109, 257] width 190 height 39
click at [147, 250] on button "Squeeze" at bounding box center [155, 257] width 88 height 27
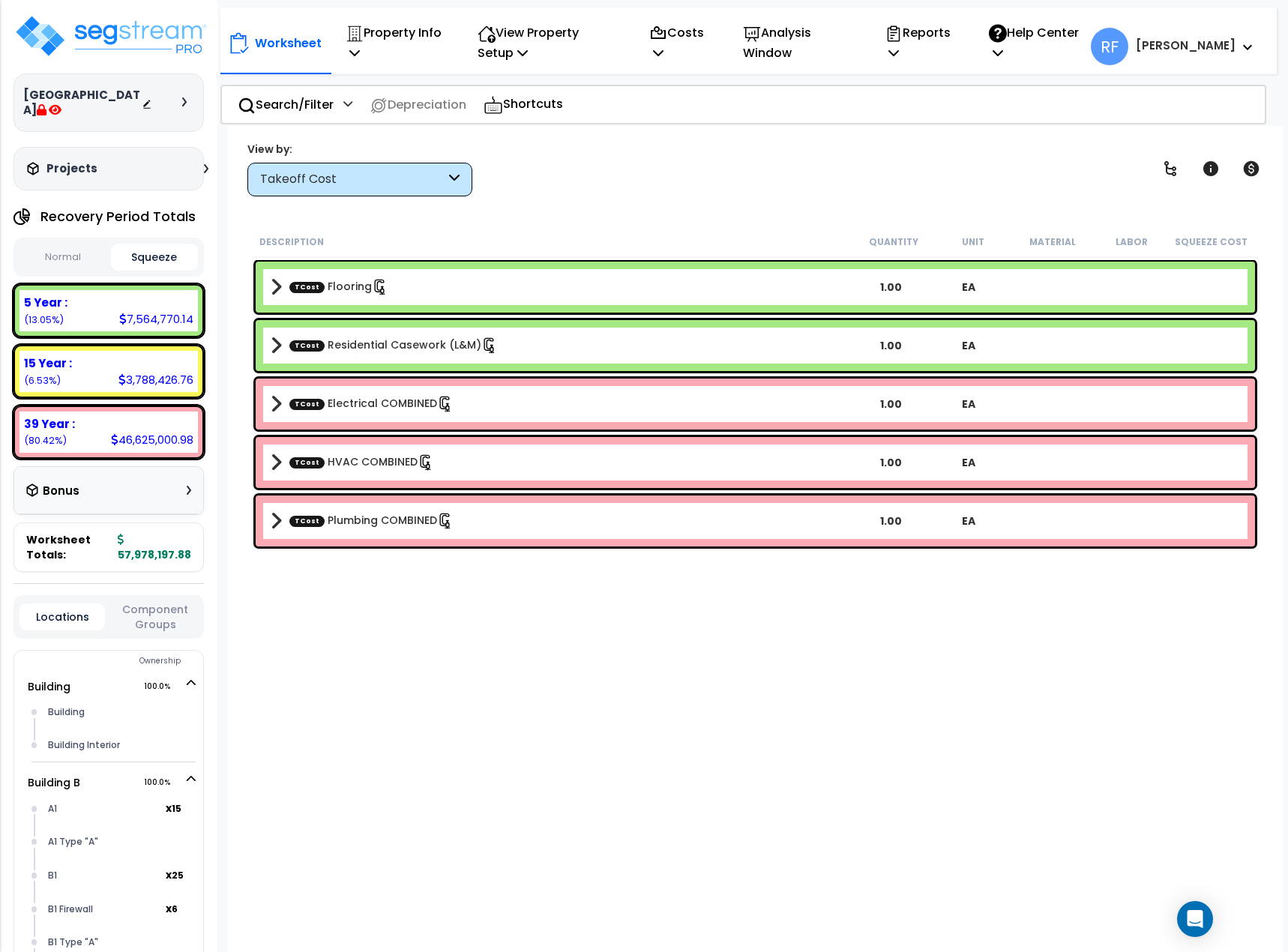
click at [89, 251] on button "Normal" at bounding box center [63, 257] width 88 height 27
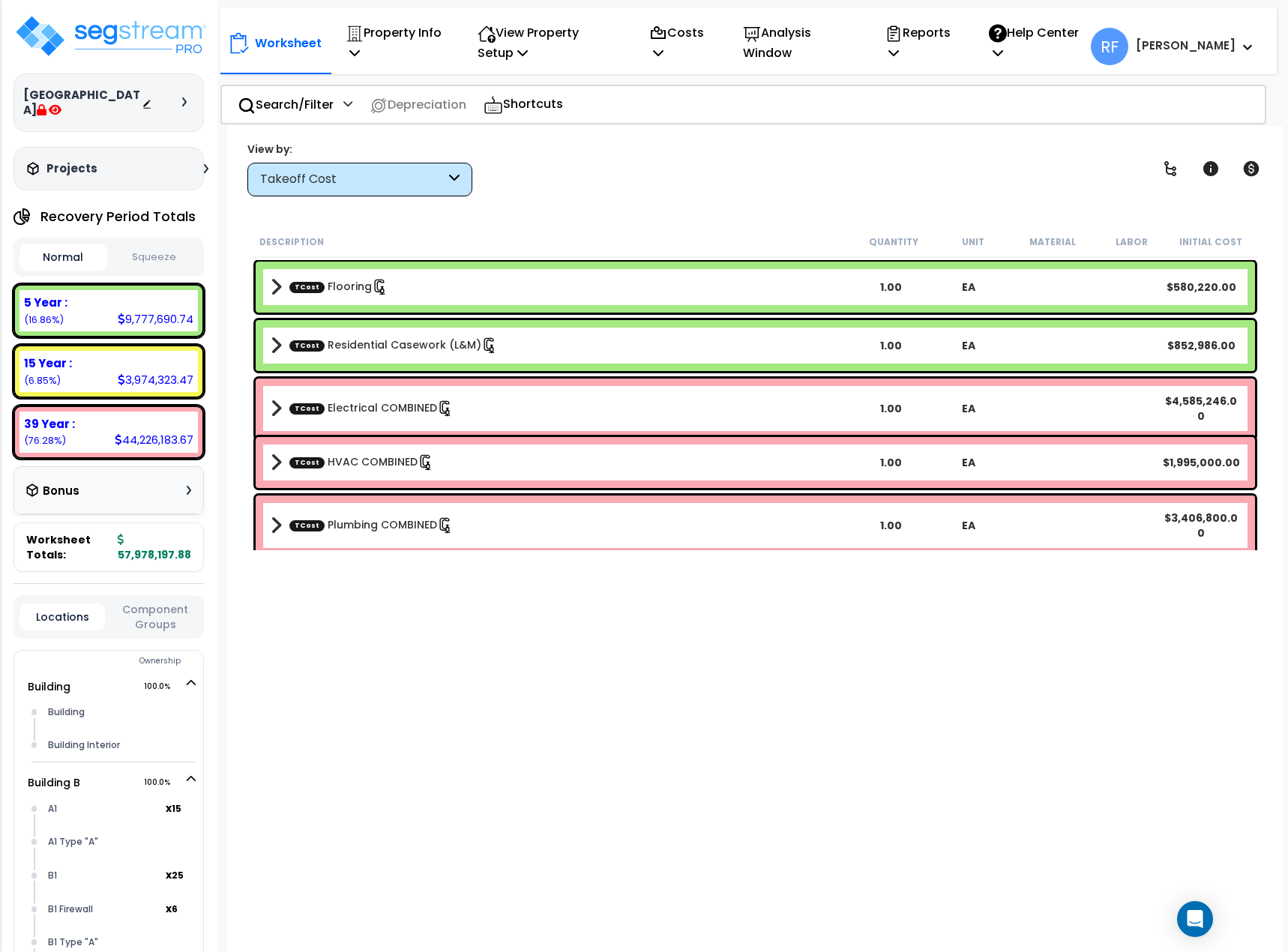
click at [150, 254] on button "Squeeze" at bounding box center [155, 257] width 88 height 27
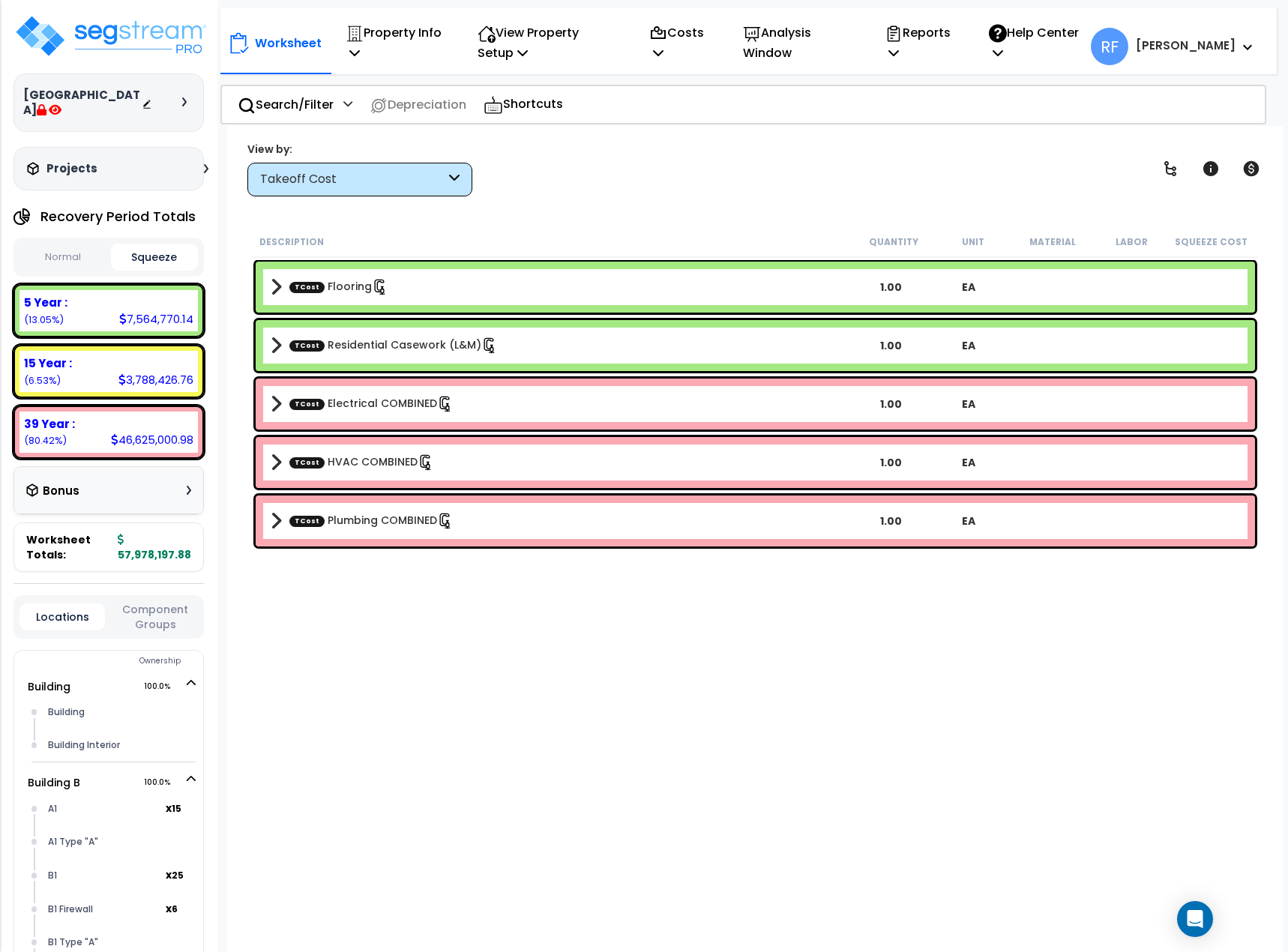
click at [458, 270] on div "TCost Flooring 1.00 EA" at bounding box center [755, 286] width 999 height 51
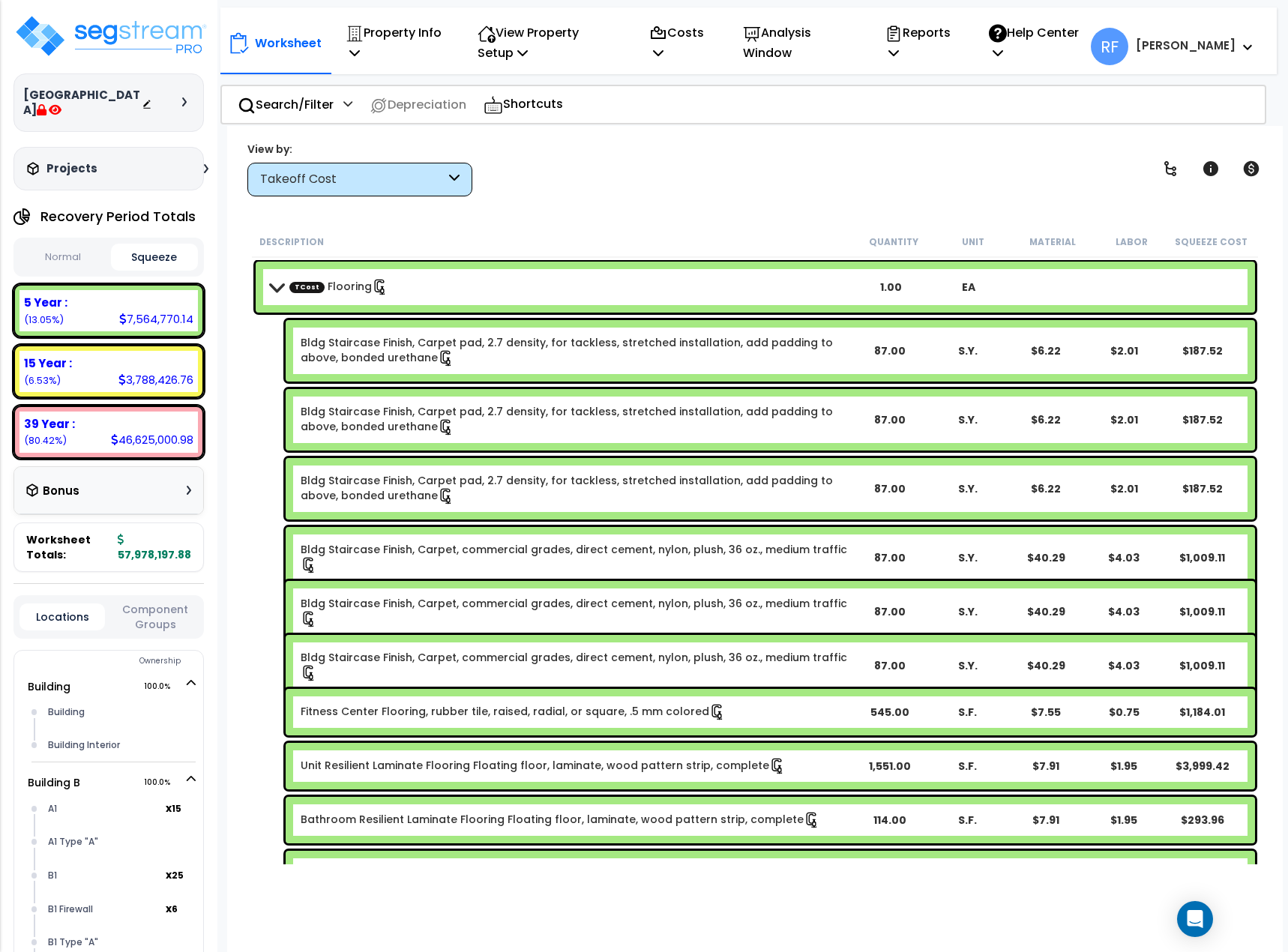
click at [445, 277] on b "TCost Flooring" at bounding box center [561, 287] width 581 height 21
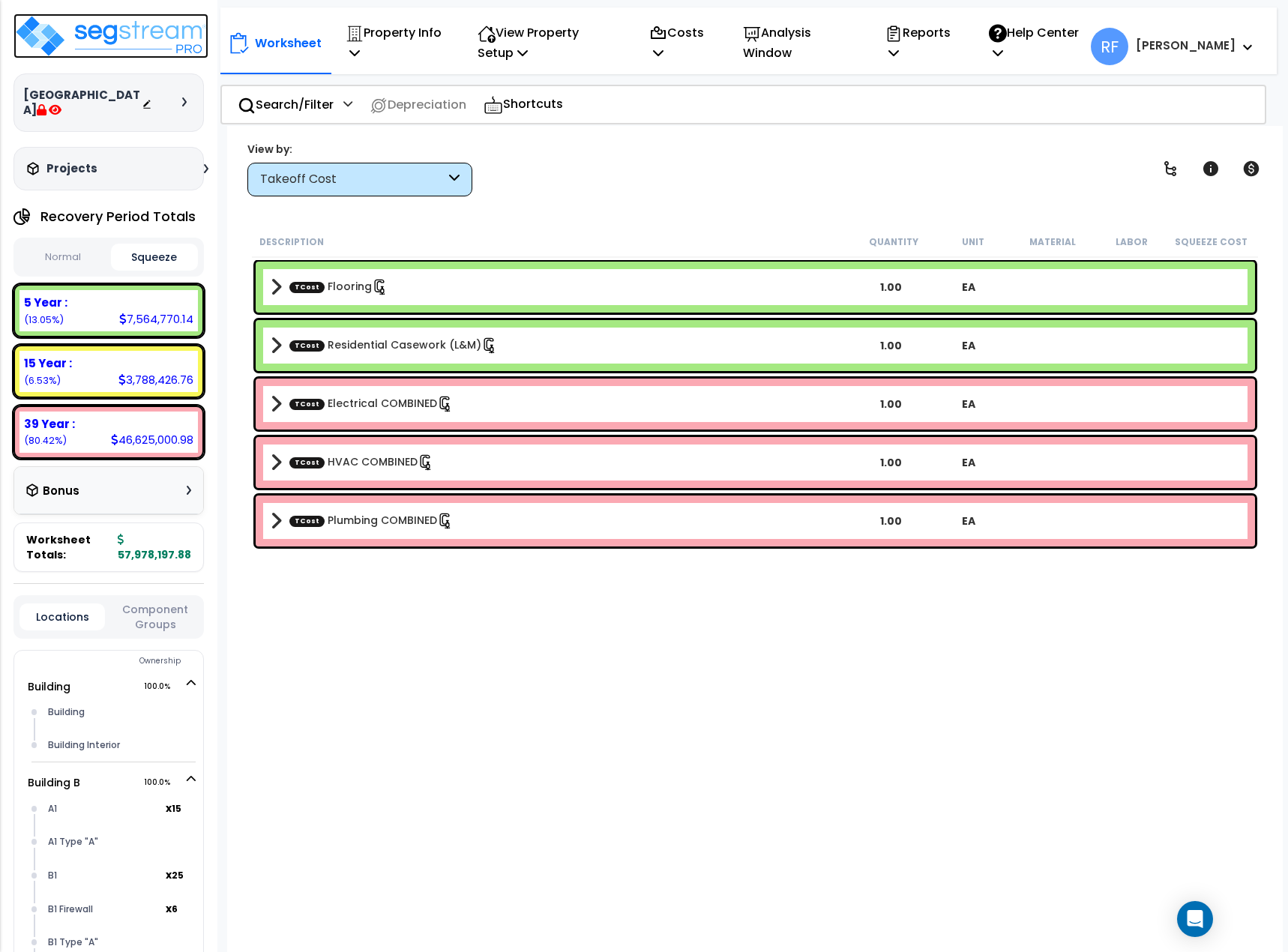
click at [115, 36] on img at bounding box center [111, 36] width 195 height 45
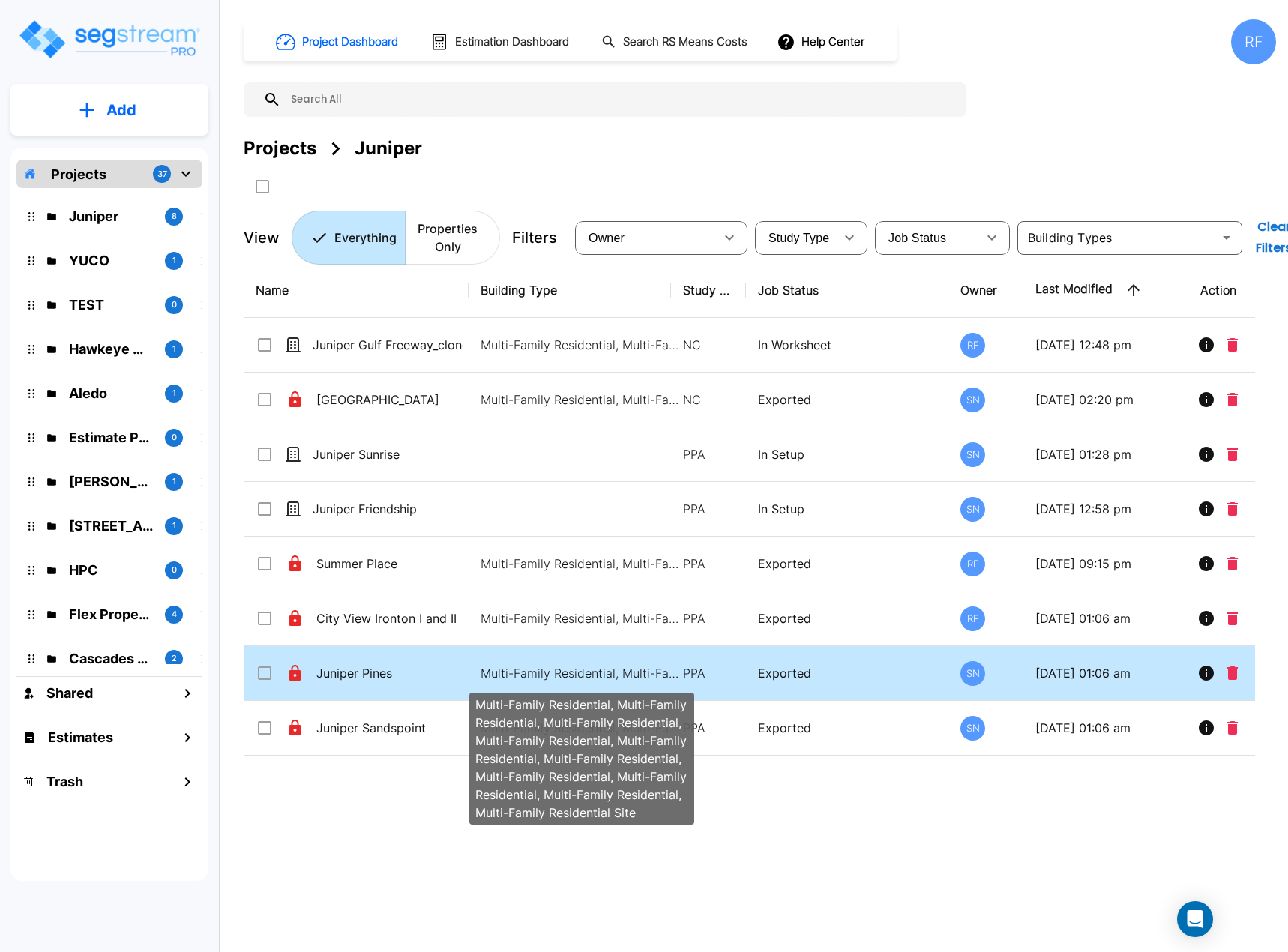
click at [505, 668] on p "Multi-Family Residential, Multi-Family Residential, Multi-Family Residential, M…" at bounding box center [581, 673] width 202 height 18
checkbox input "true"
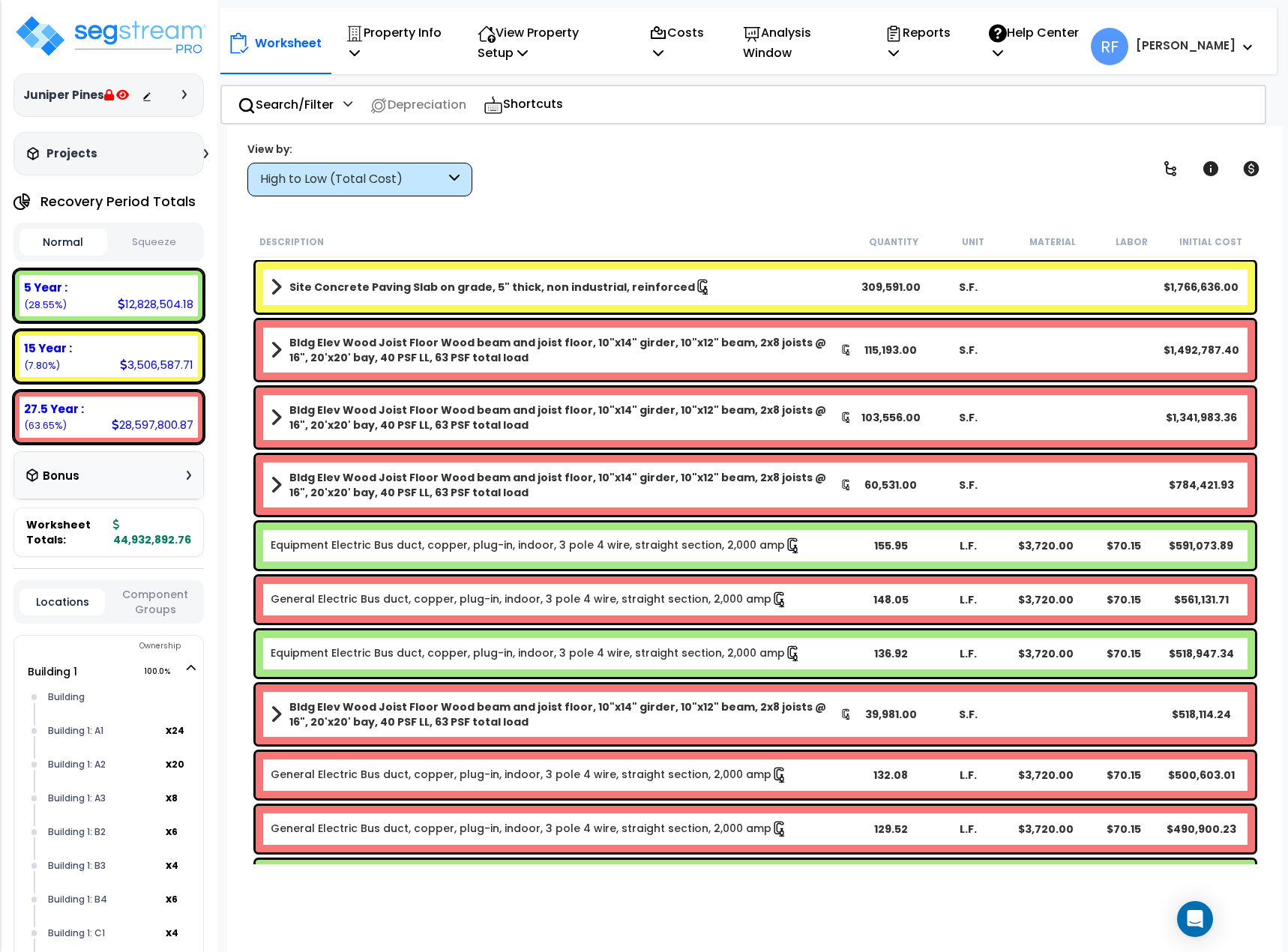
click at [344, 186] on div "High to Low (Total Cost)" at bounding box center [353, 179] width 185 height 17
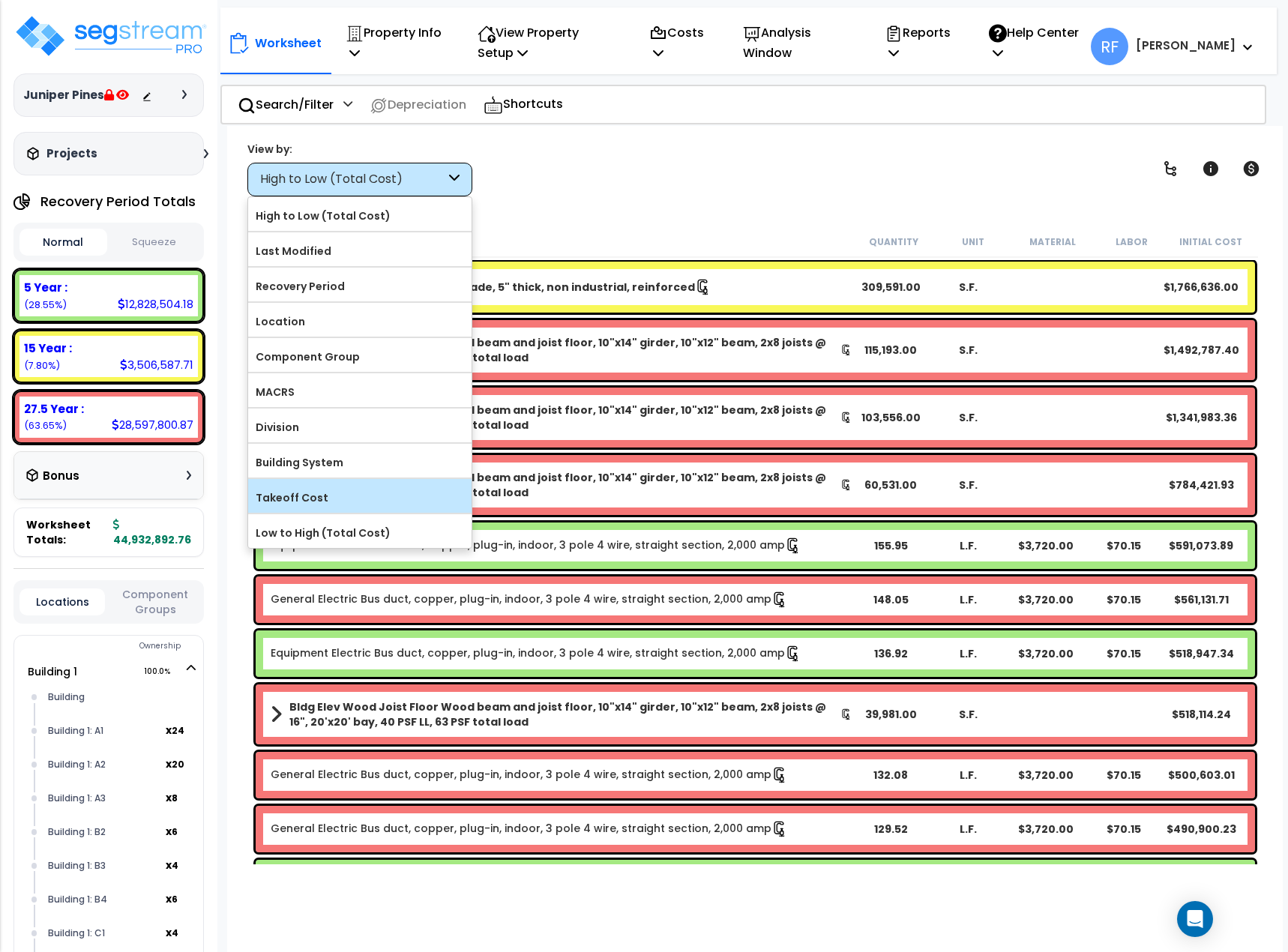
click at [325, 495] on label "Takeoff Cost" at bounding box center [360, 498] width 223 height 23
click at [0, 0] on input "Takeoff Cost" at bounding box center [0, 0] width 0 height 0
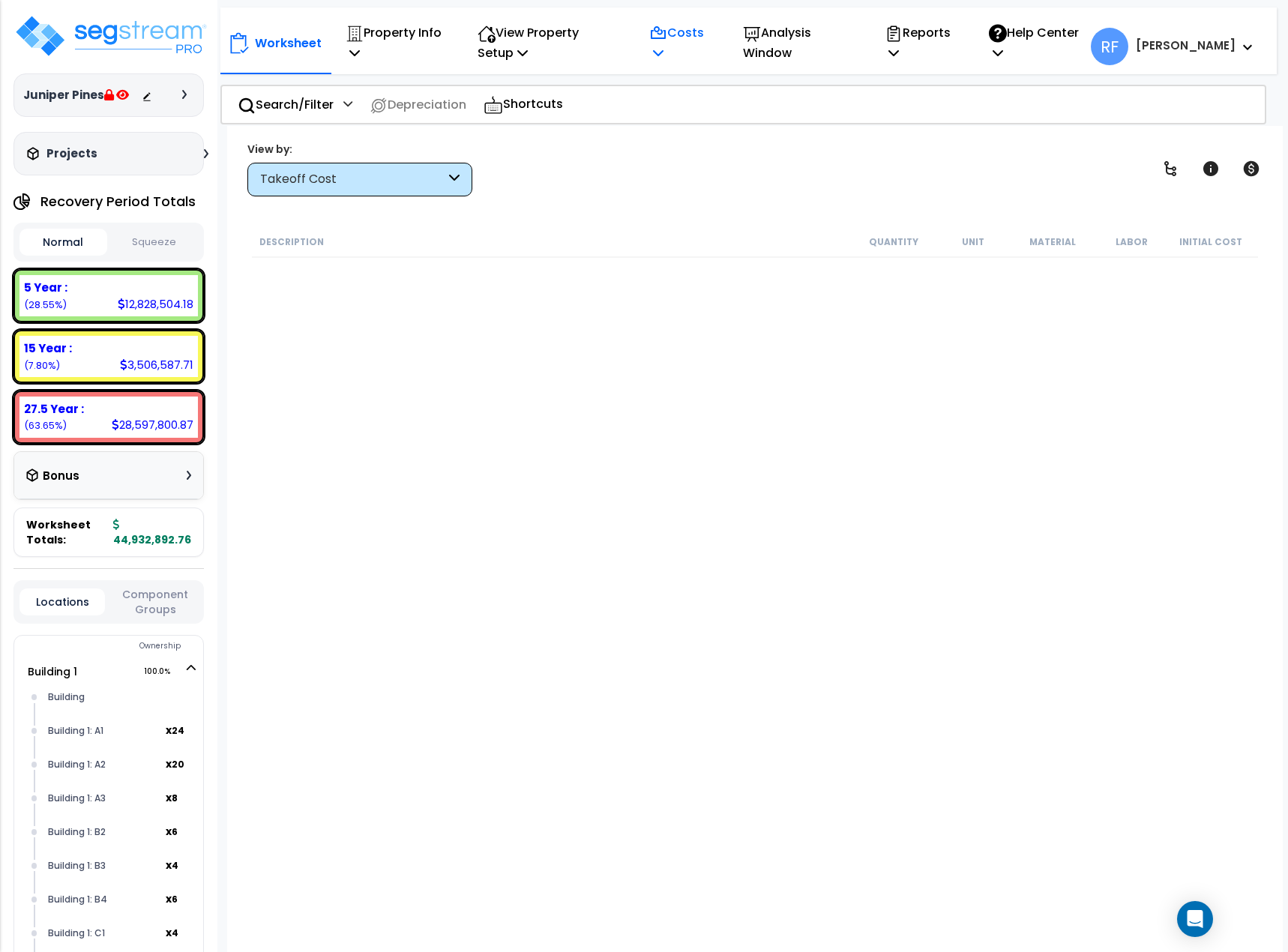
click at [711, 34] on p "Costs" at bounding box center [680, 43] width 61 height 40
click at [709, 122] on link "Direct Costs" at bounding box center [716, 117] width 148 height 30
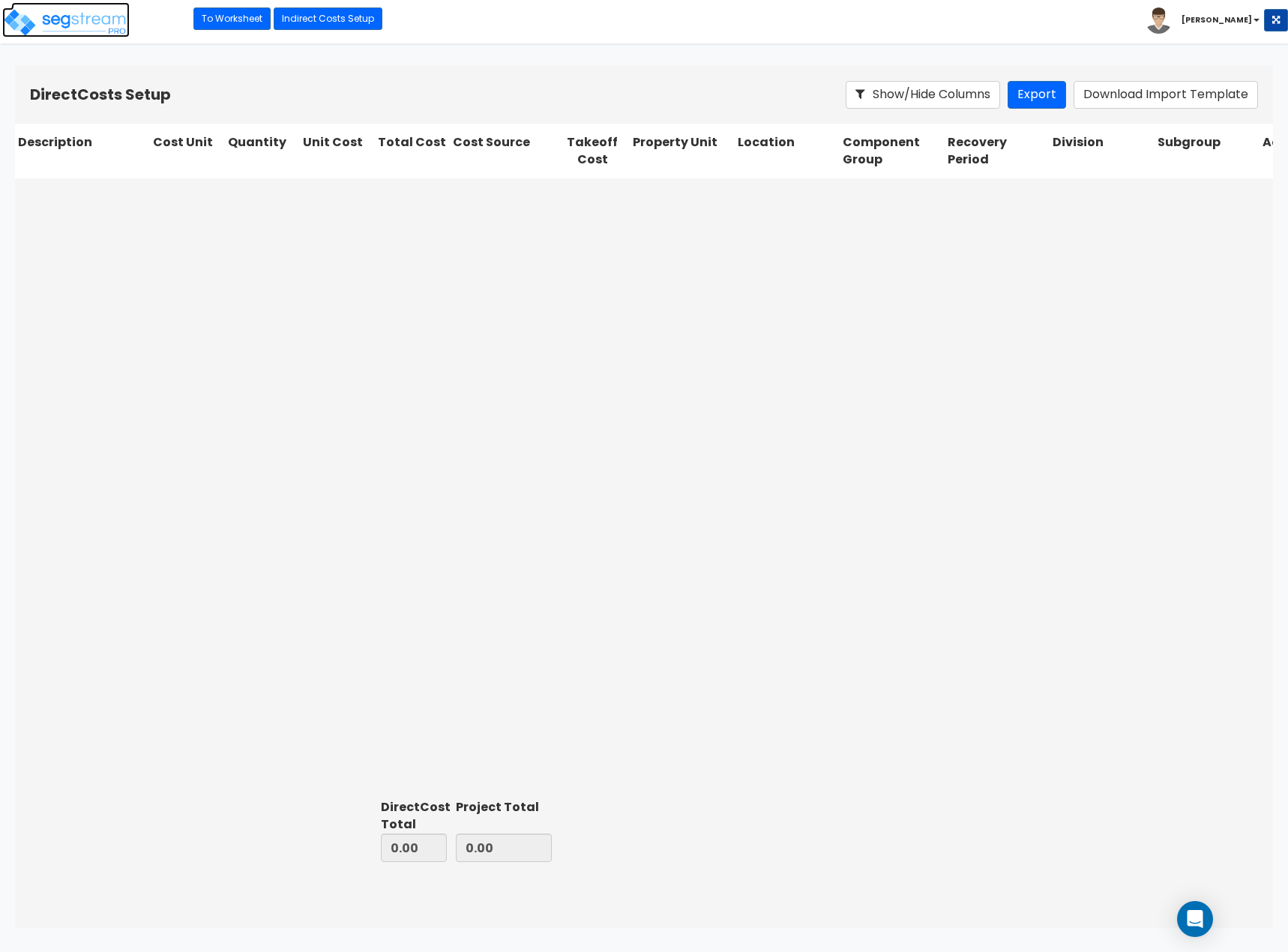
click at [72, 22] on img at bounding box center [66, 22] width 127 height 30
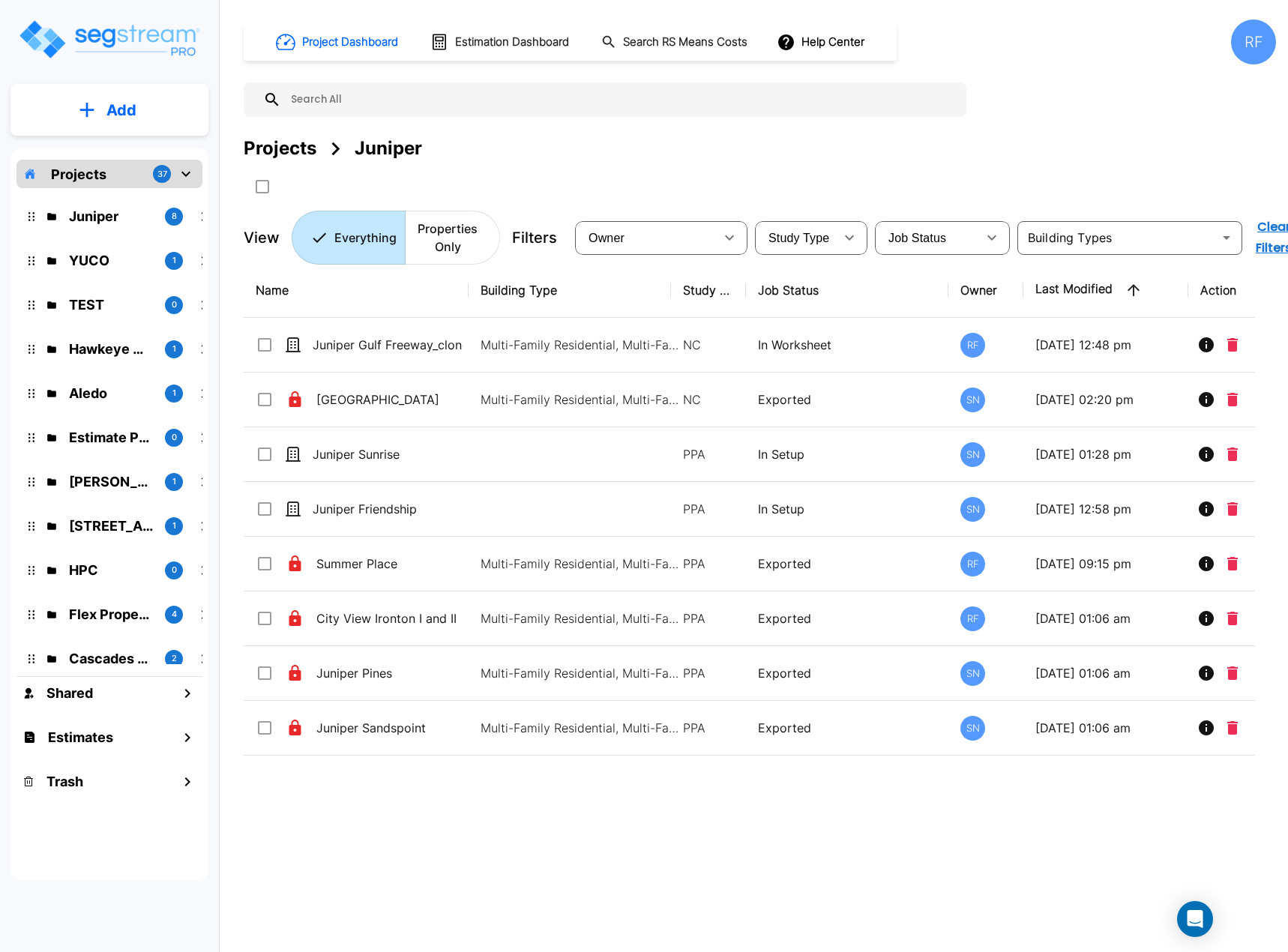
click at [483, 871] on div "Project Dashboard Estimation Dashboard Search RS Means Costs Help Center RF Pro…" at bounding box center [760, 476] width 1057 height 952
